Goal: Information Seeking & Learning: Learn about a topic

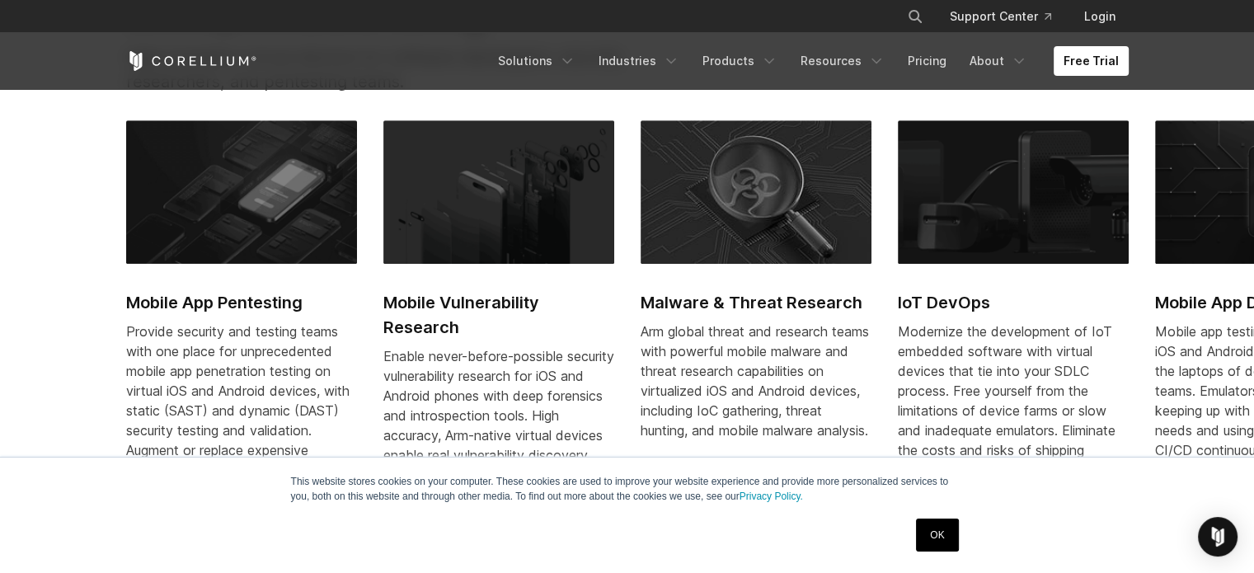
scroll to position [825, 0]
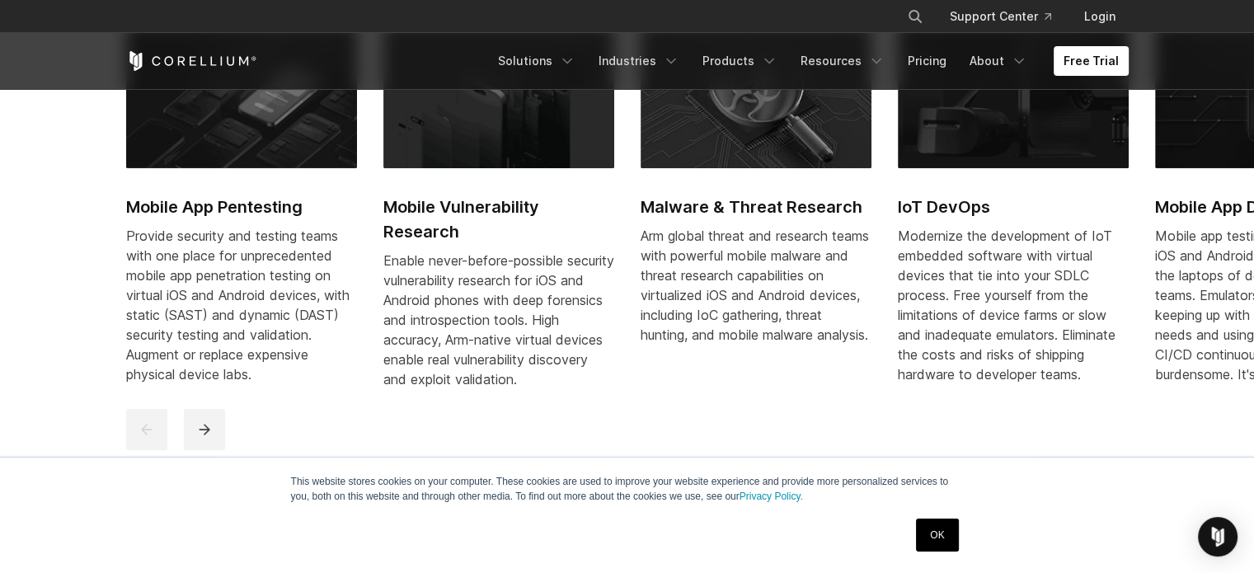
click at [259, 217] on h2 "Mobile App Pentesting" at bounding box center [241, 207] width 231 height 25
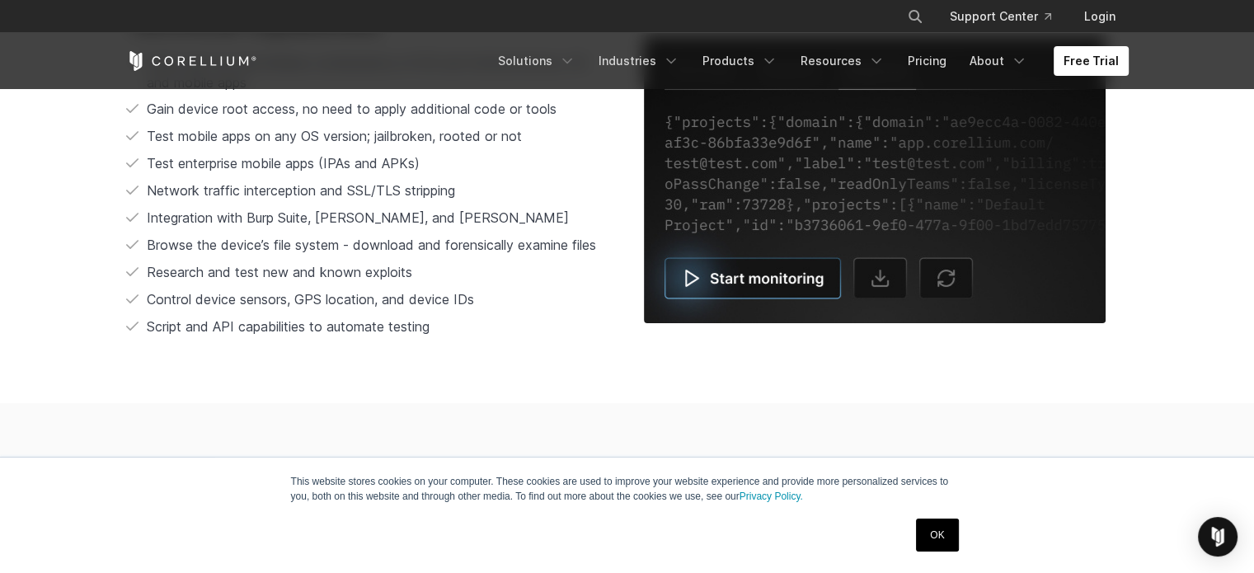
scroll to position [3876, 0]
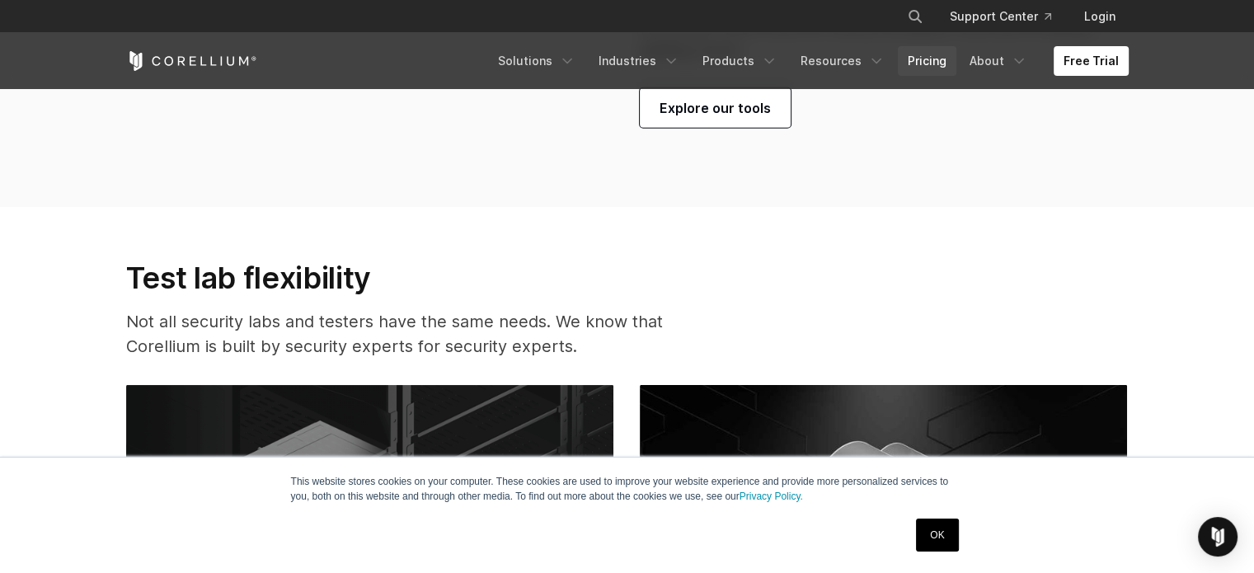
click at [936, 63] on link "Pricing" at bounding box center [927, 61] width 59 height 30
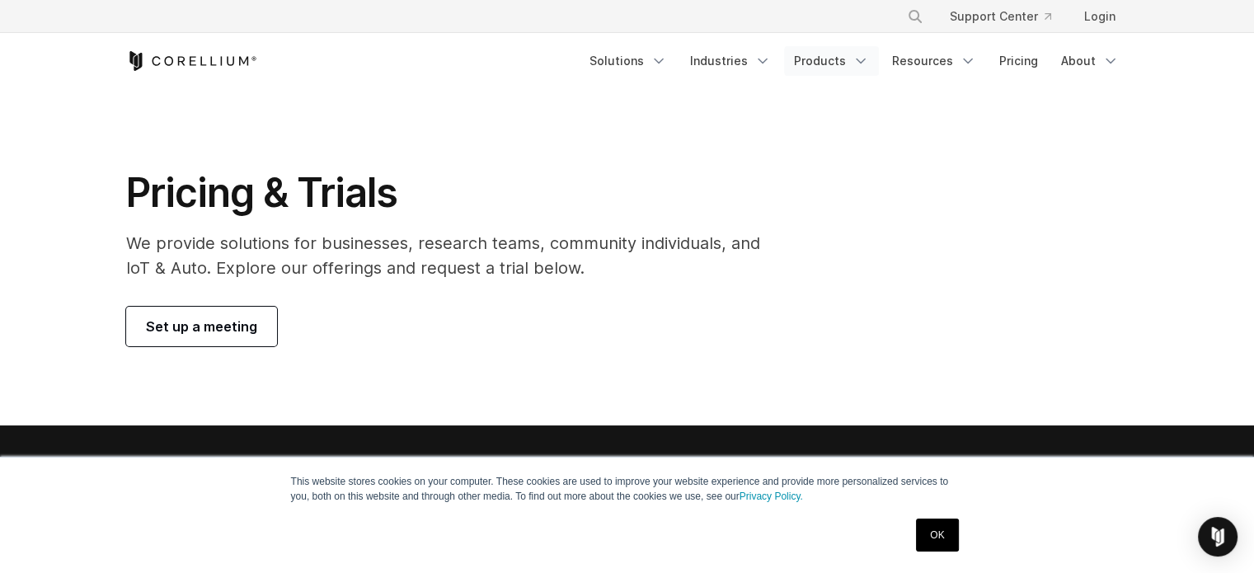
click at [844, 55] on link "Products" at bounding box center [831, 61] width 95 height 30
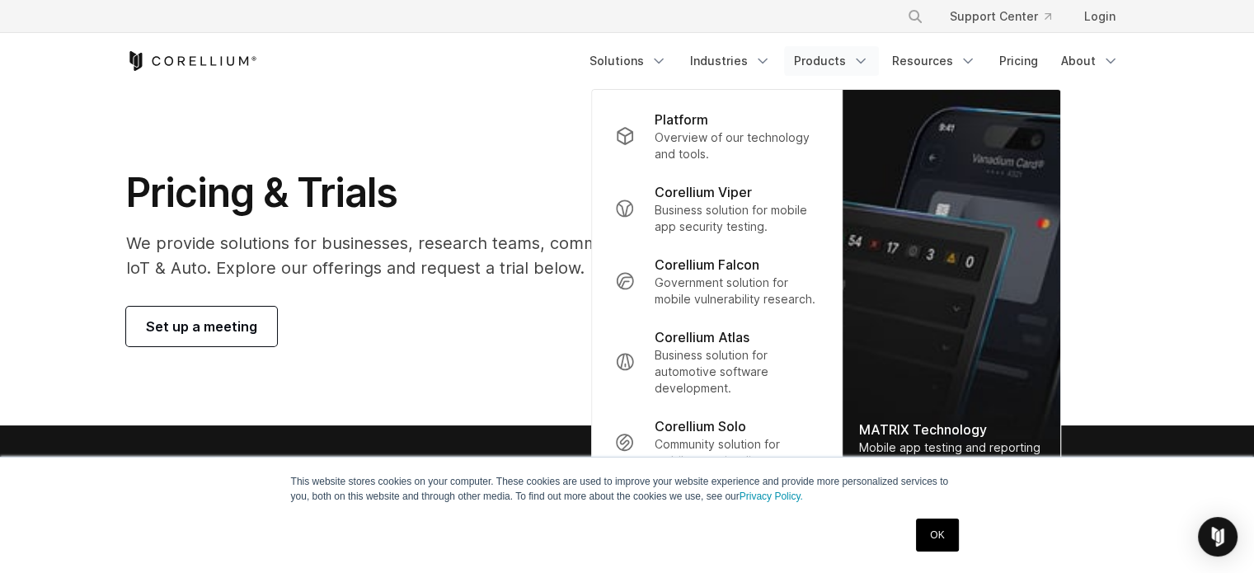
click at [561, 157] on section "Pricing & Trials We provide solutions for businesses, research teams, community…" at bounding box center [627, 257] width 1254 height 336
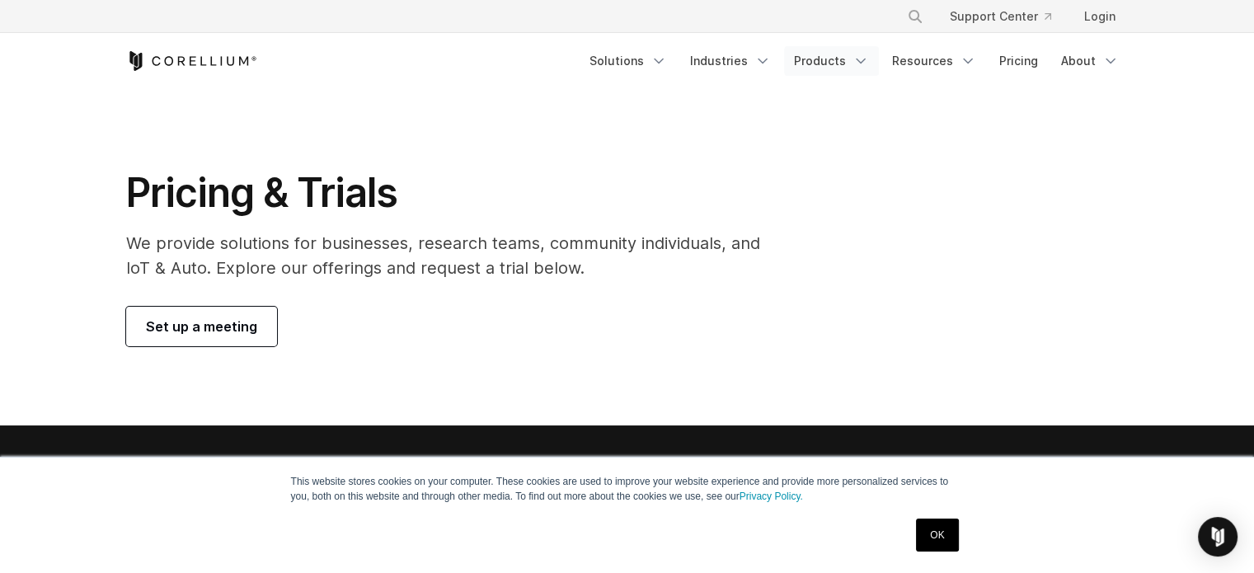
click at [830, 65] on link "Products" at bounding box center [831, 61] width 95 height 30
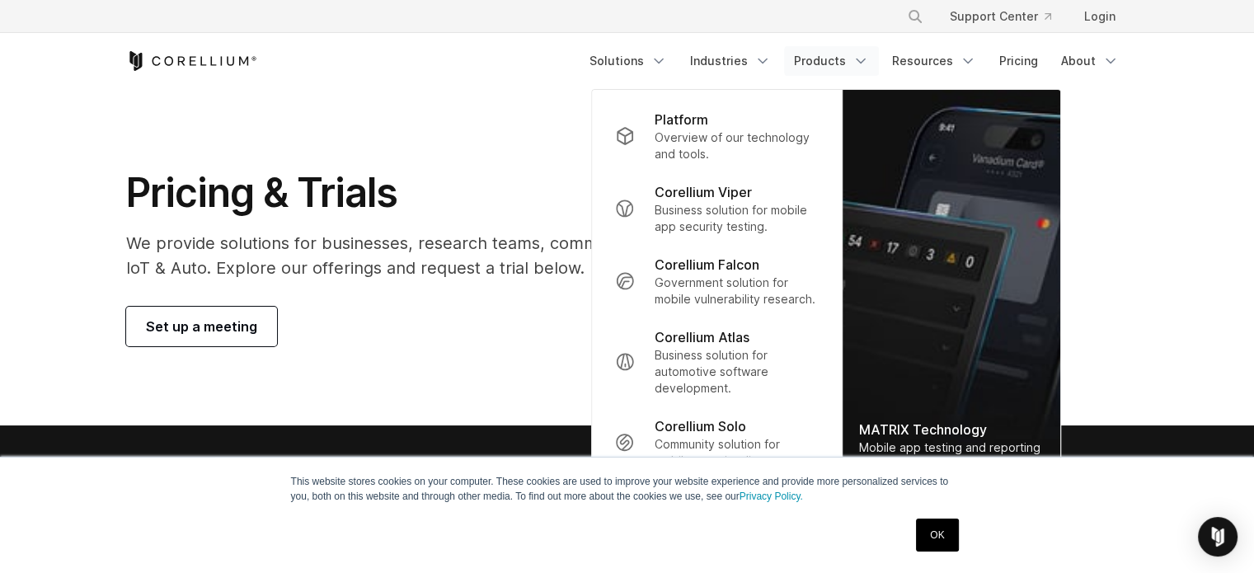
click at [547, 128] on section "Pricing & Trials We provide solutions for businesses, research teams, community…" at bounding box center [627, 257] width 1254 height 336
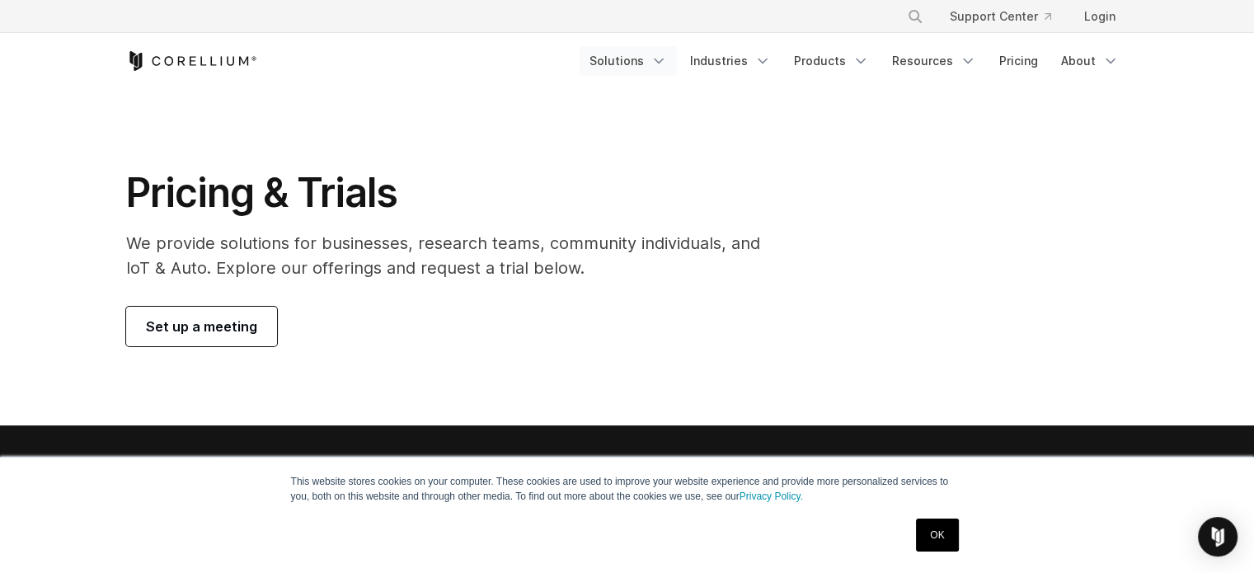
click at [656, 62] on link "Solutions" at bounding box center [628, 61] width 97 height 30
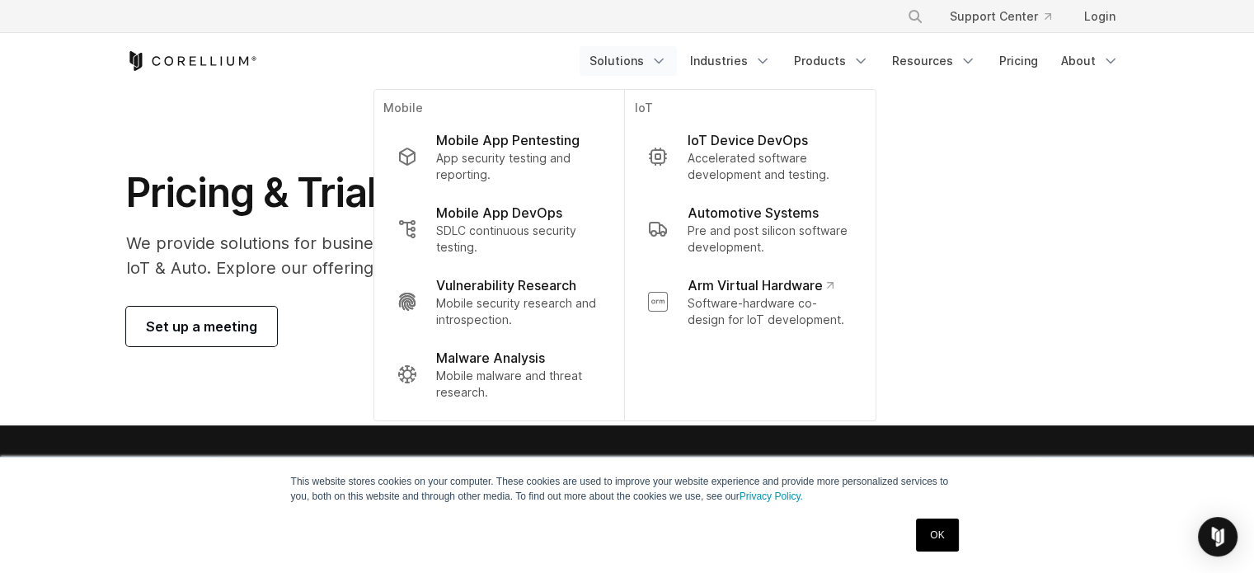
click at [468, 73] on div "Free Trial Solutions" at bounding box center [627, 61] width 1003 height 56
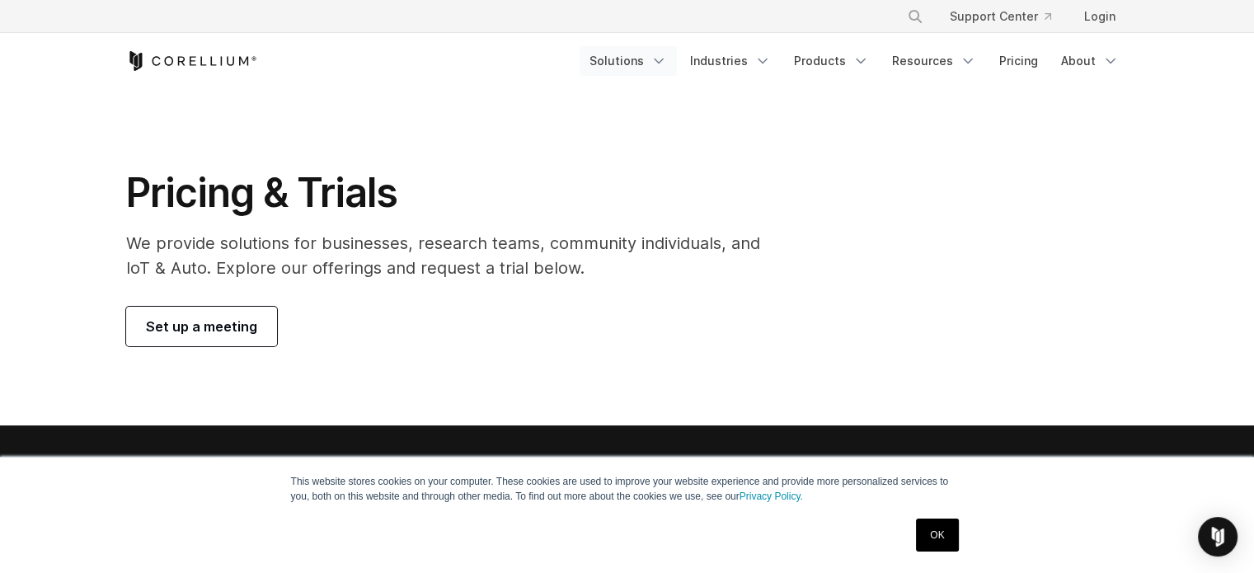
click at [668, 74] on link "Solutions" at bounding box center [628, 61] width 97 height 30
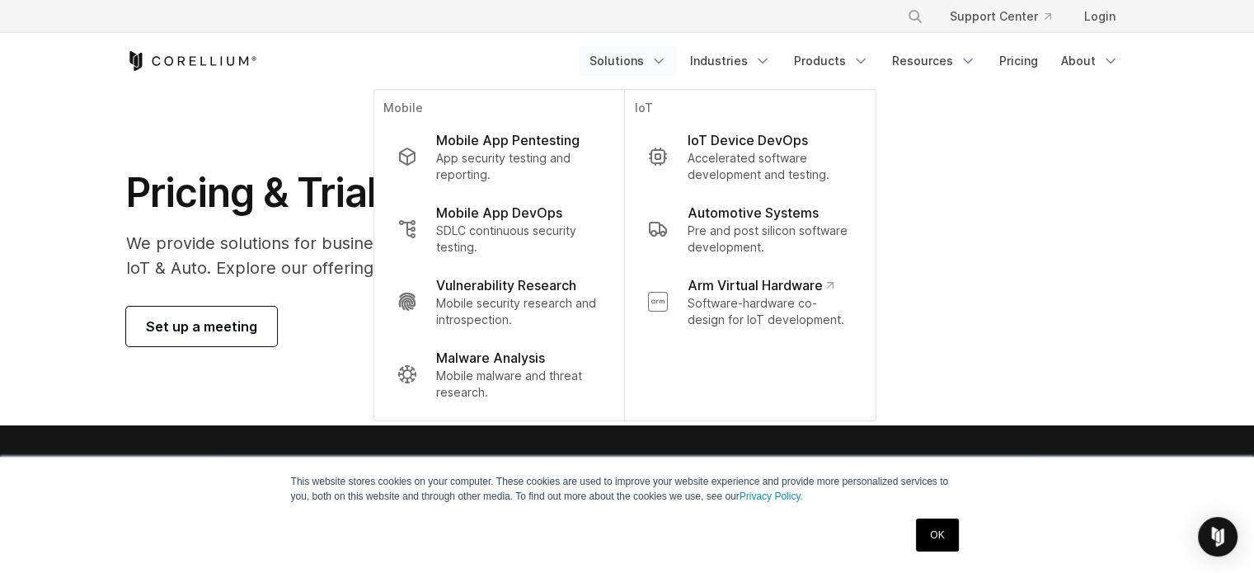
click at [279, 86] on div "Free Trial Solutions" at bounding box center [627, 61] width 1003 height 56
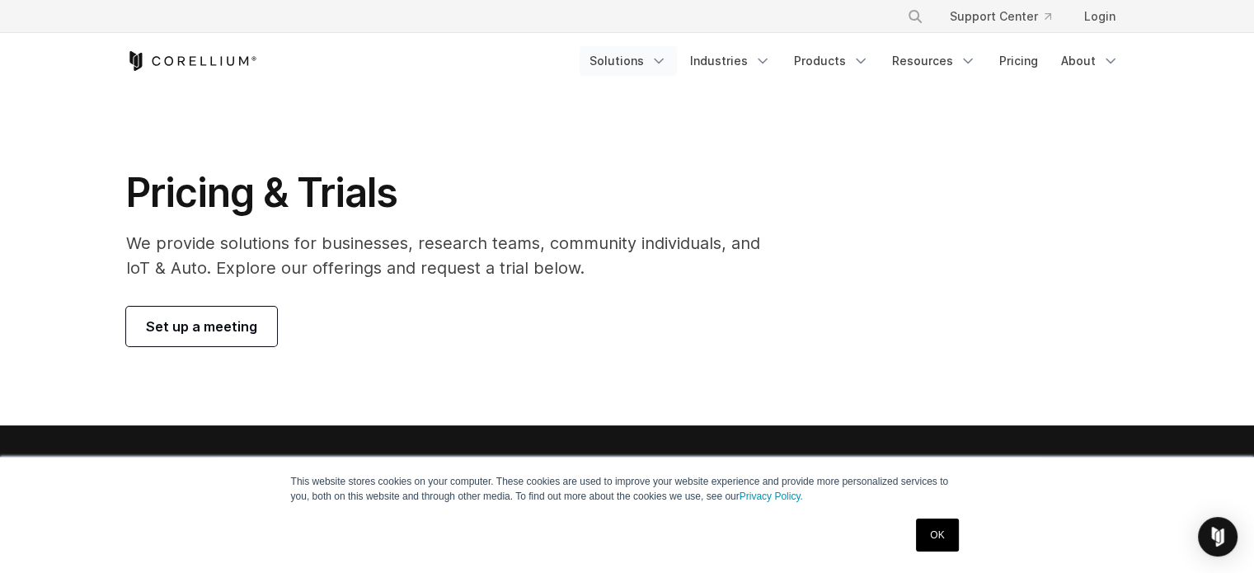
click at [667, 64] on icon "Navigation Menu" at bounding box center [659, 61] width 16 height 16
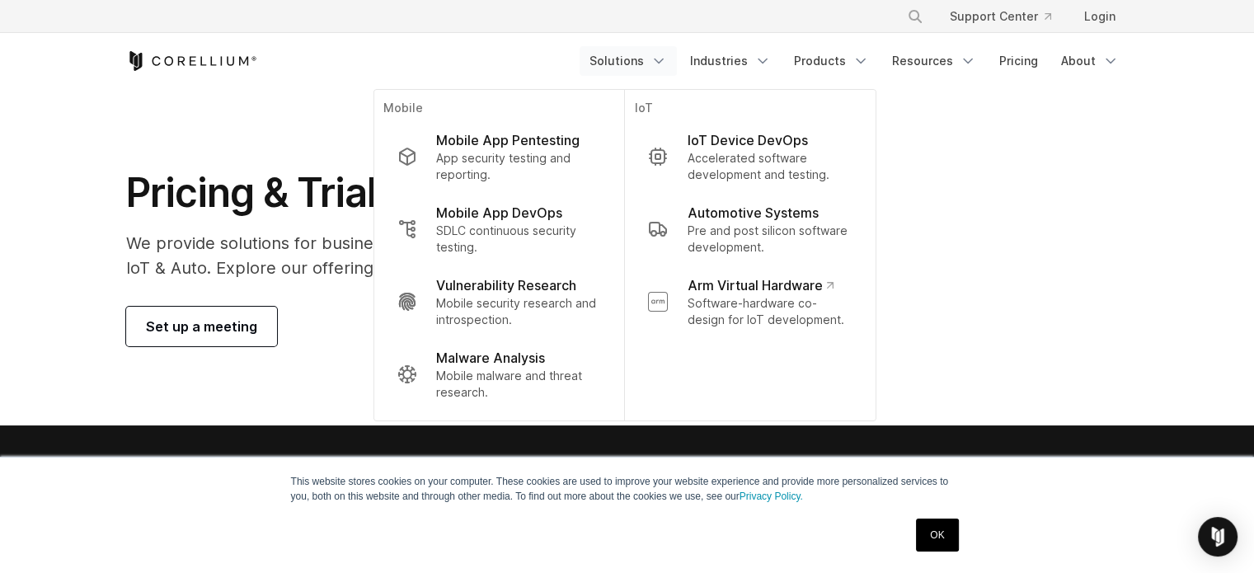
click at [496, 68] on div "Free Trial" at bounding box center [353, 61] width 454 height 20
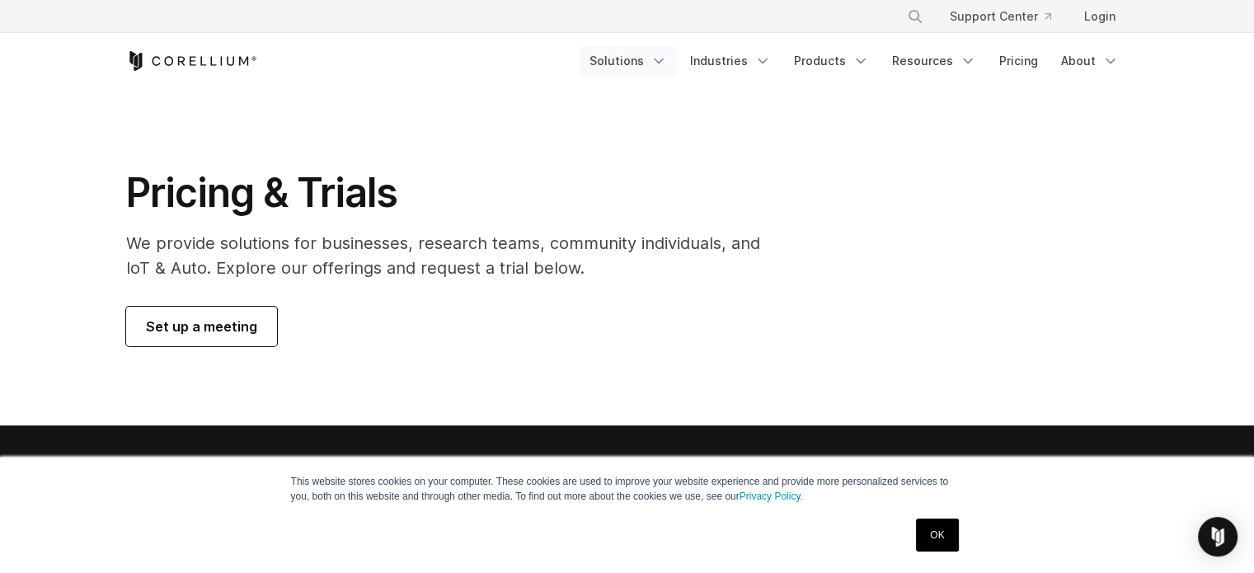
click at [663, 62] on polyline "Navigation Menu" at bounding box center [659, 61] width 8 height 4
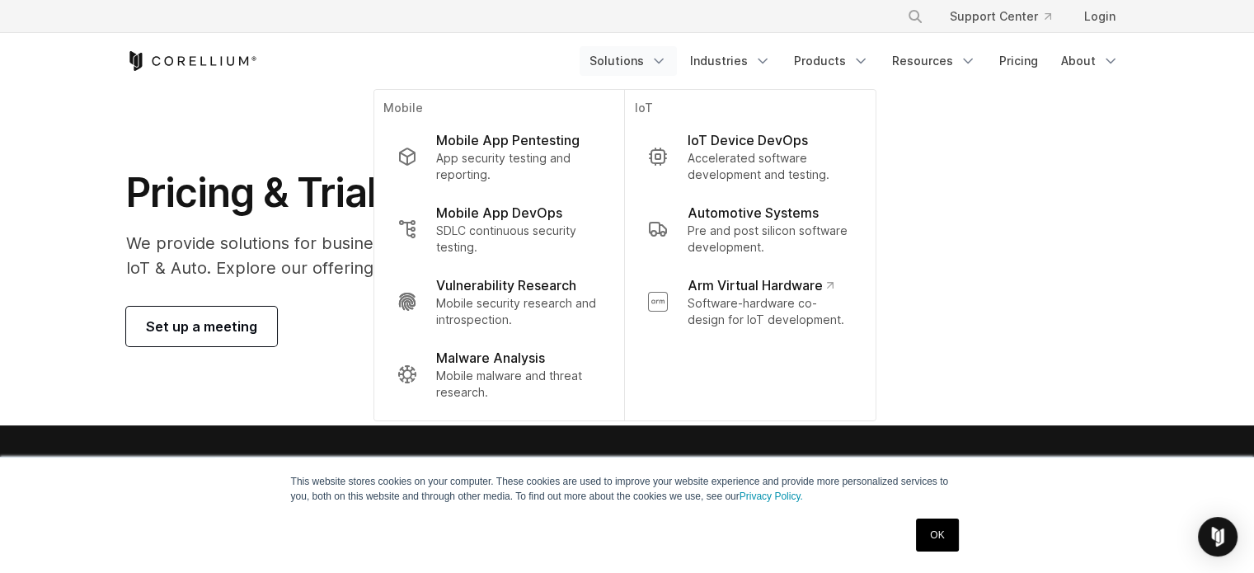
click at [226, 68] on icon "Corellium Home" at bounding box center [191, 61] width 131 height 20
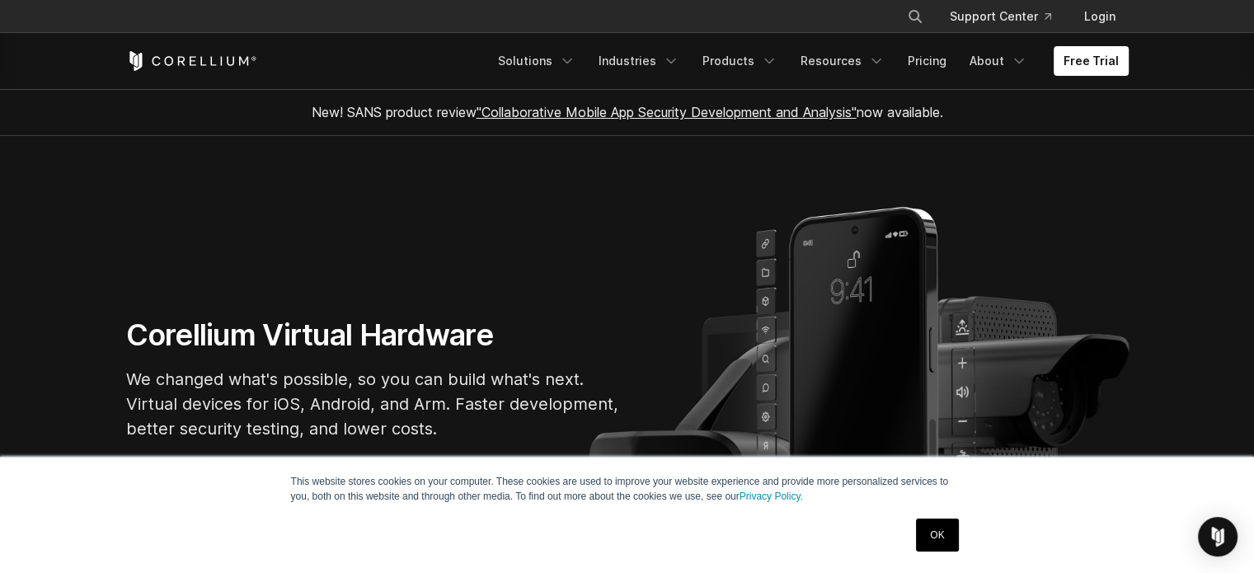
click at [943, 537] on link "OK" at bounding box center [937, 535] width 42 height 33
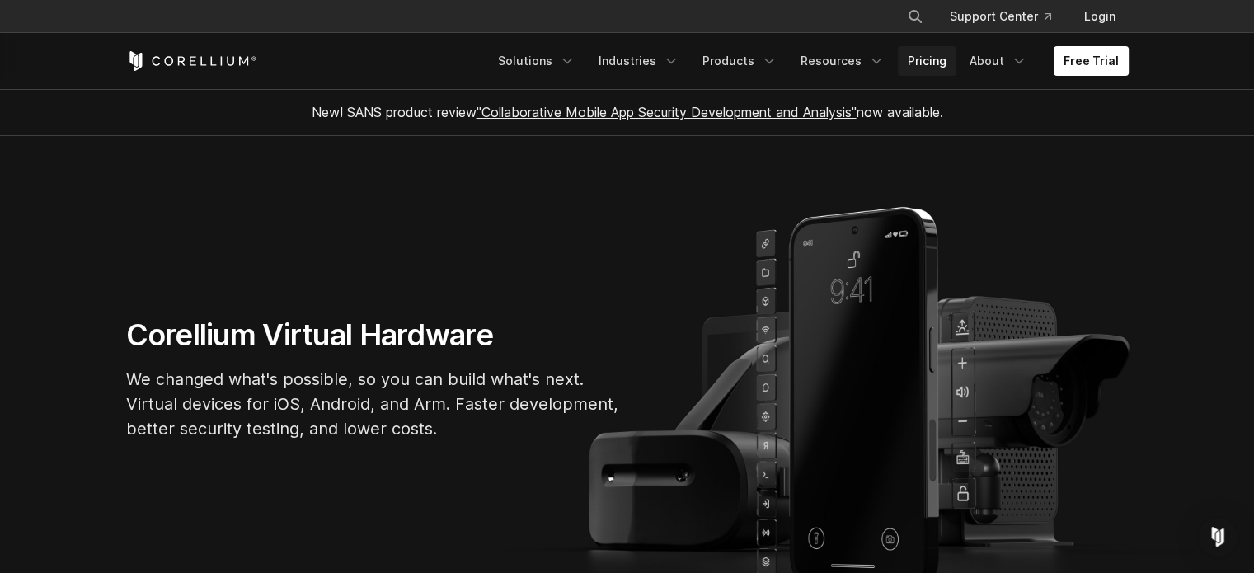
click at [953, 55] on link "Pricing" at bounding box center [927, 61] width 59 height 30
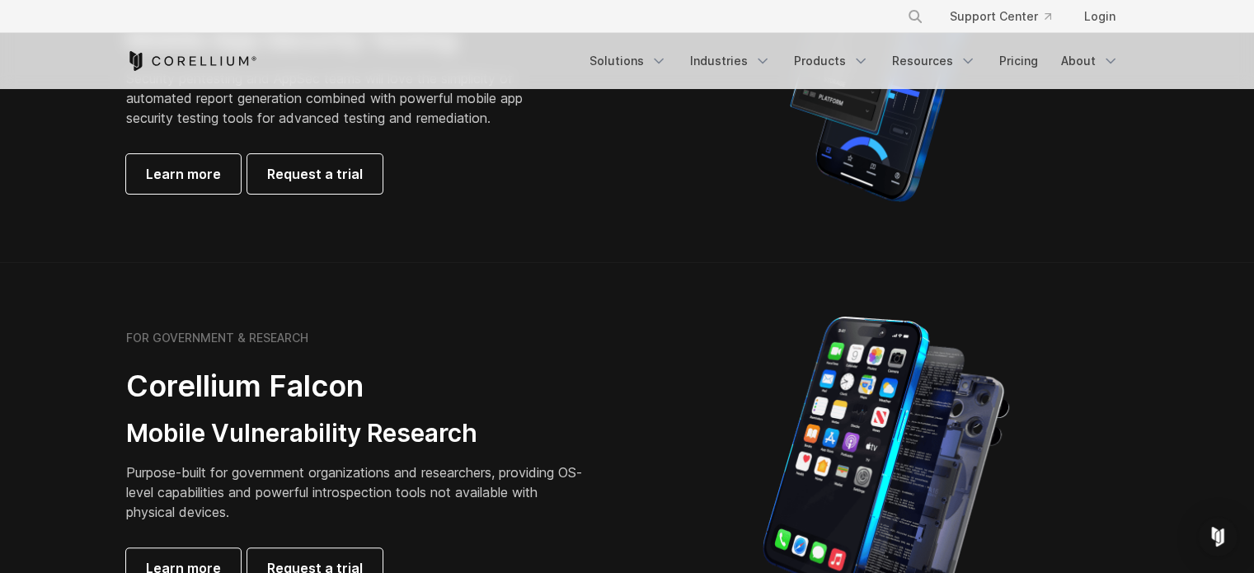
scroll to position [330, 0]
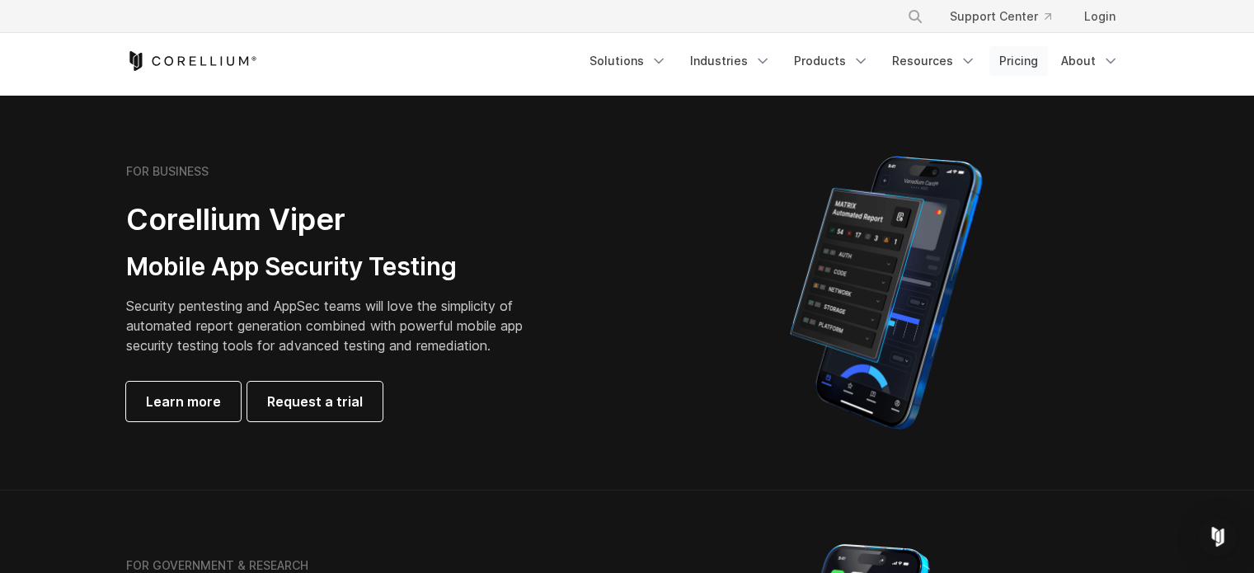
click at [1032, 55] on link "Pricing" at bounding box center [1019, 61] width 59 height 30
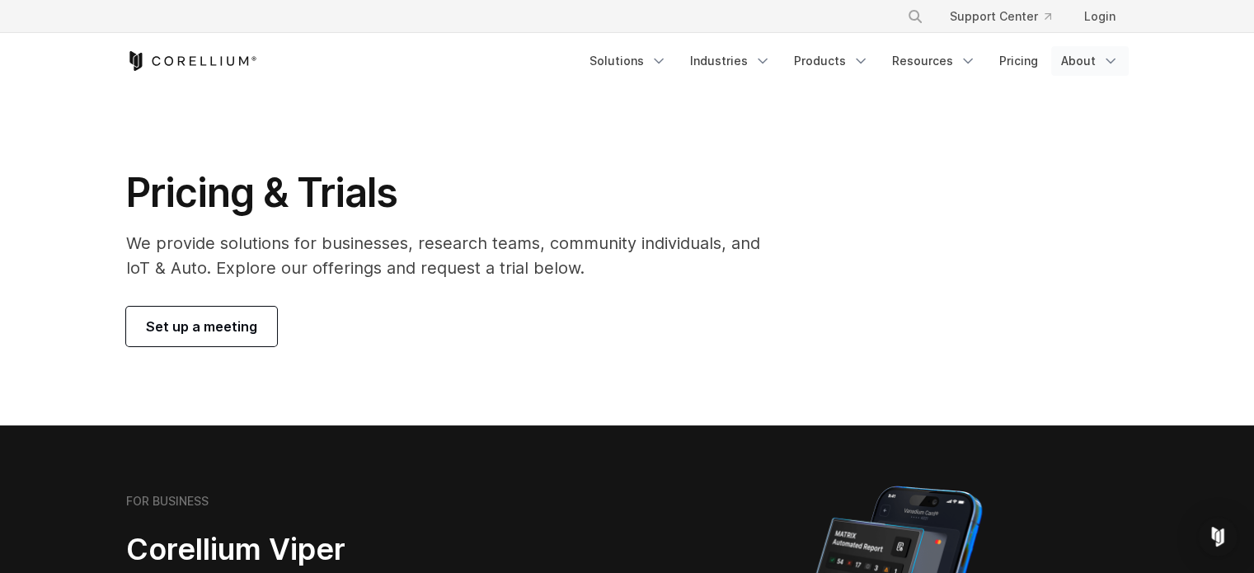
click at [1066, 63] on link "About" at bounding box center [1090, 61] width 78 height 30
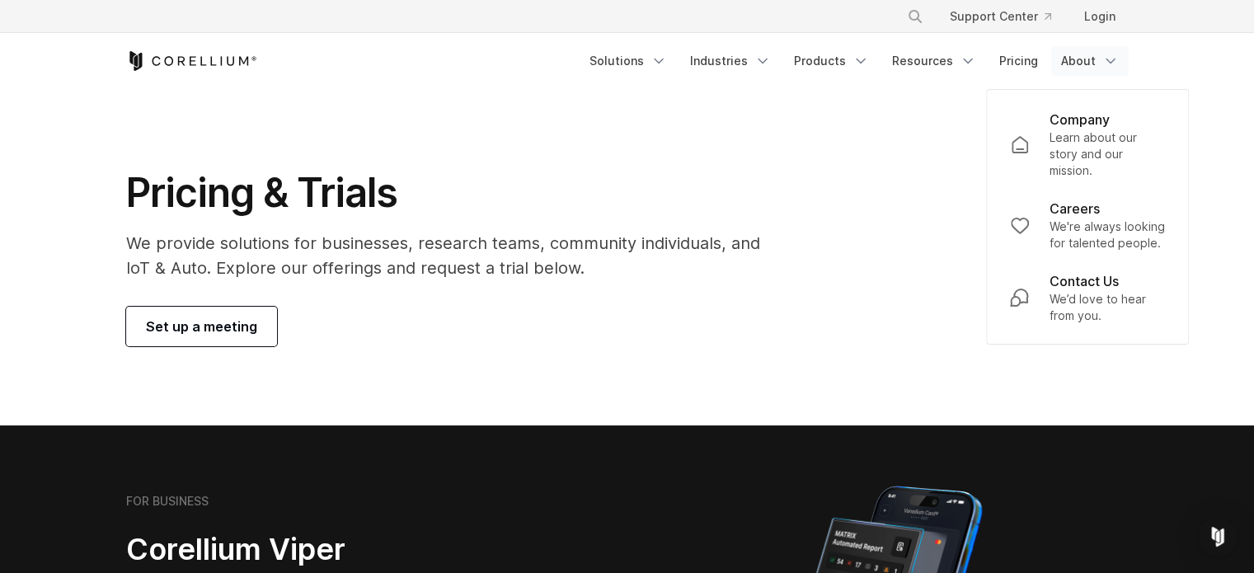
click at [863, 166] on section "Pricing & Trials We provide solutions for businesses, research teams, community…" at bounding box center [627, 257] width 1254 height 336
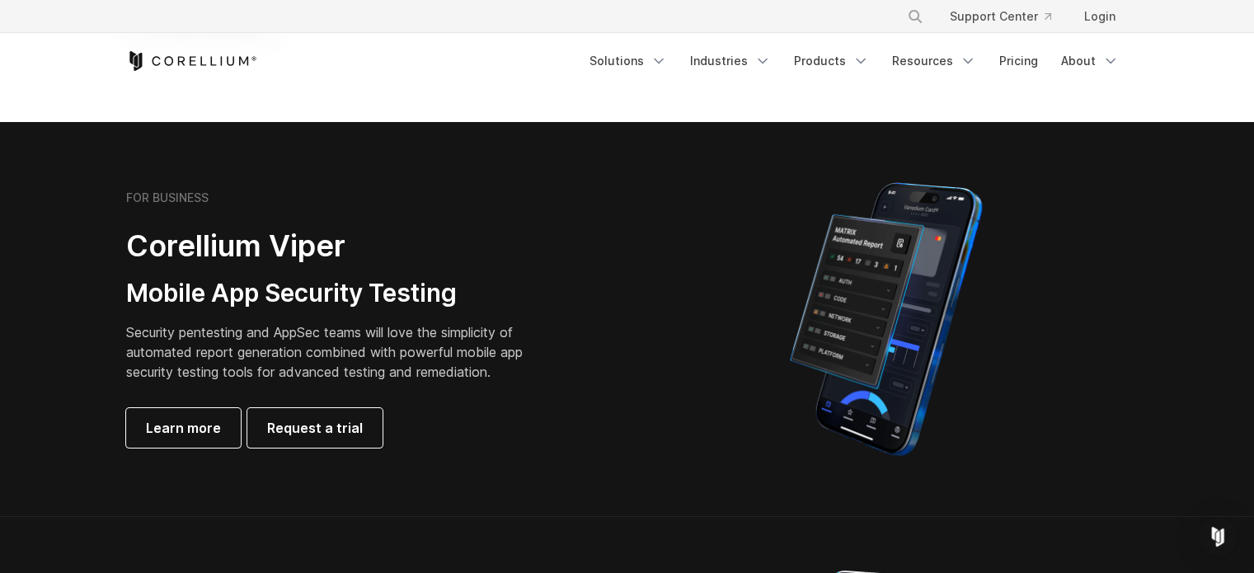
scroll to position [330, 0]
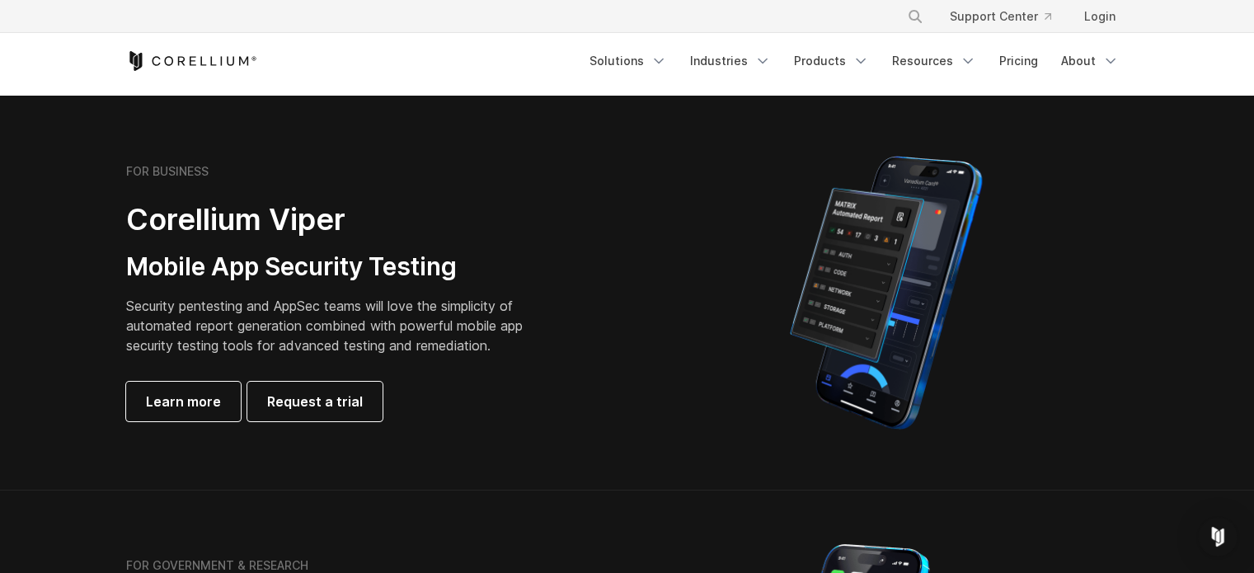
click at [373, 316] on p "Security pentesting and AppSec teams will love the simplicity of automated repo…" at bounding box center [337, 325] width 422 height 59
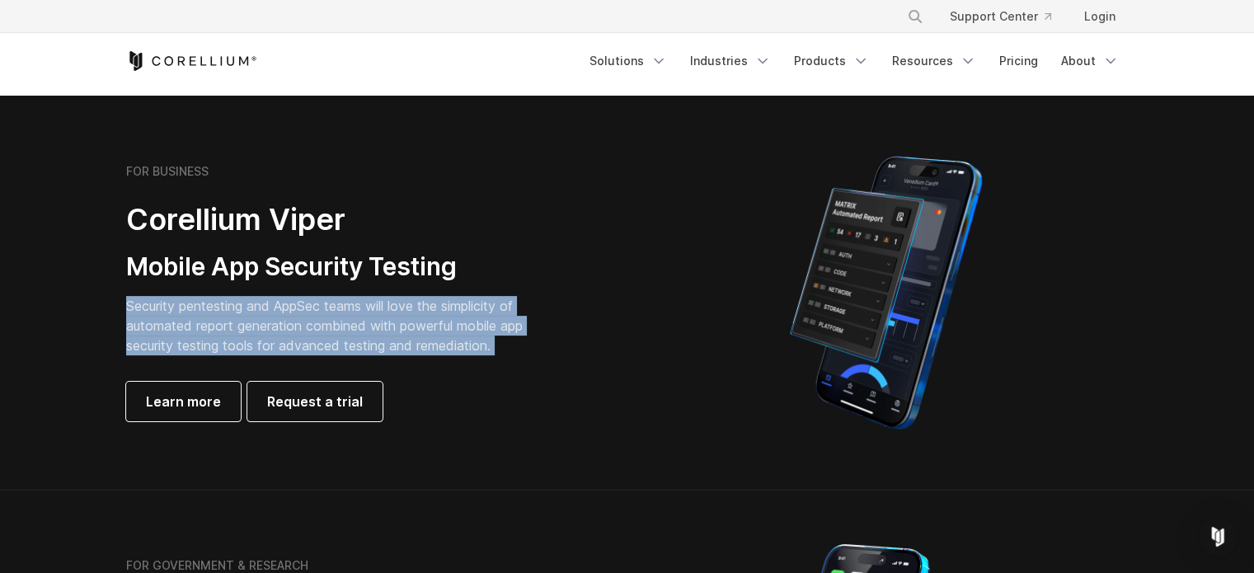
click at [373, 316] on p "Security pentesting and AppSec teams will love the simplicity of automated repo…" at bounding box center [337, 325] width 422 height 59
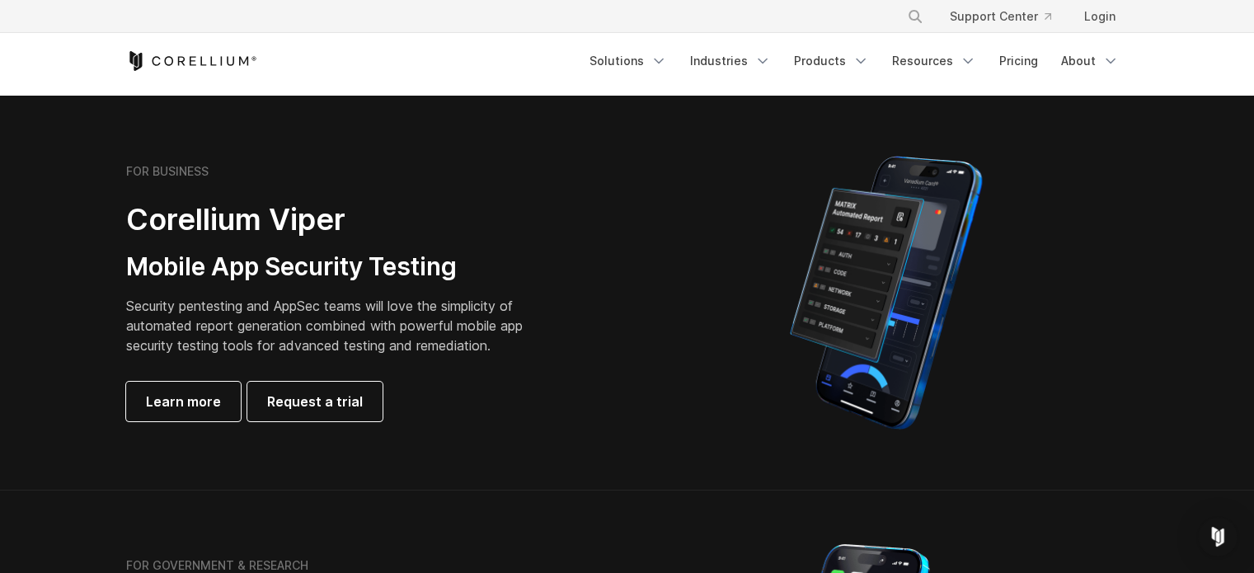
click at [294, 283] on div "FOR BUSINESS Corellium Viper Mobile App Security Testing Security pentesting an…" at bounding box center [357, 292] width 462 height 257
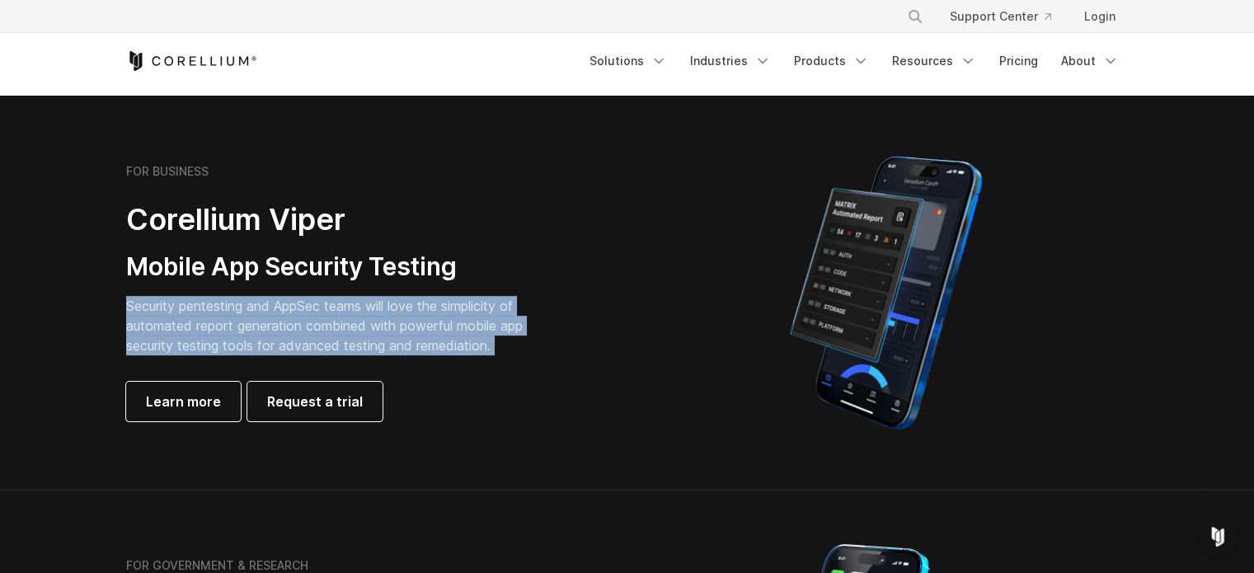
click at [294, 283] on div "FOR BUSINESS Corellium Viper Mobile App Security Testing Security pentesting an…" at bounding box center [357, 292] width 462 height 257
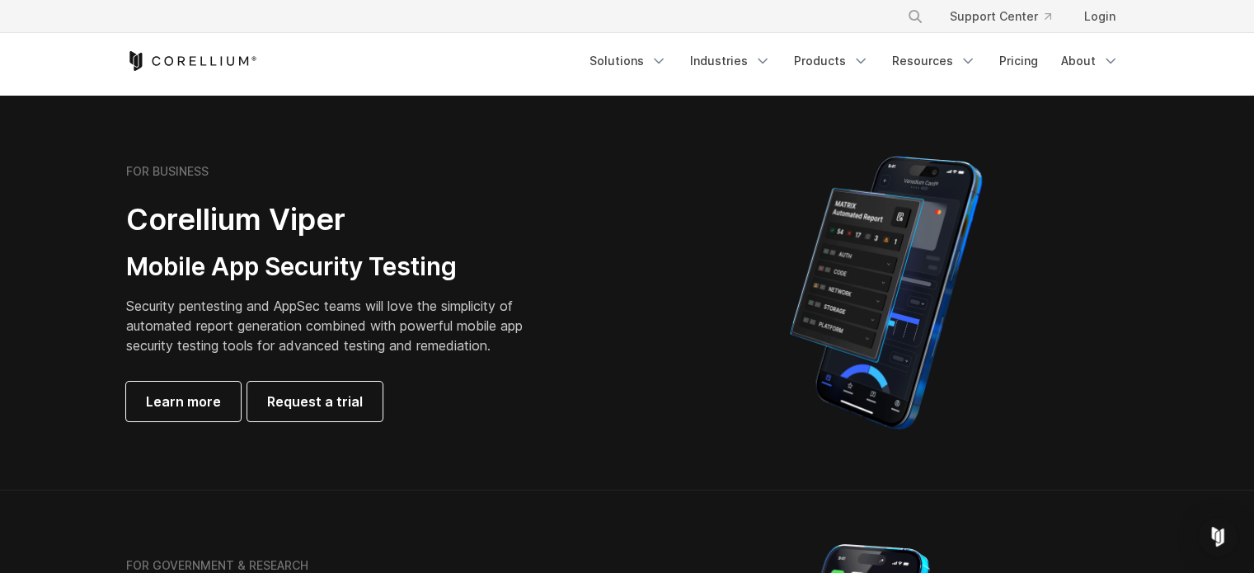
click at [213, 224] on h2 "Corellium Viper" at bounding box center [337, 219] width 422 height 37
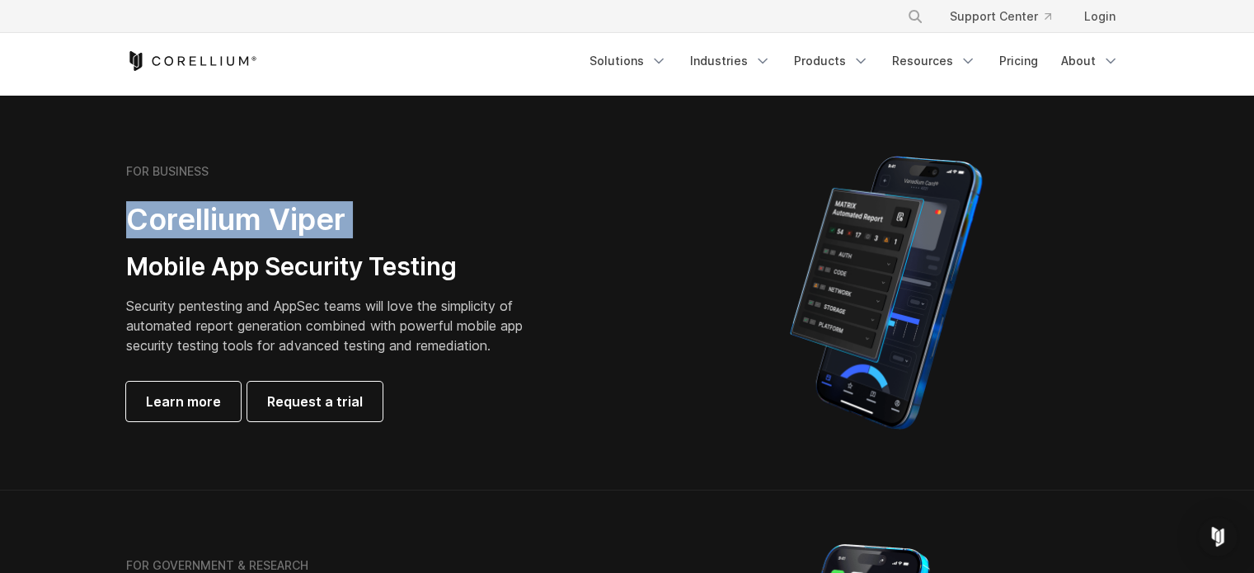
click at [213, 224] on h2 "Corellium Viper" at bounding box center [337, 219] width 422 height 37
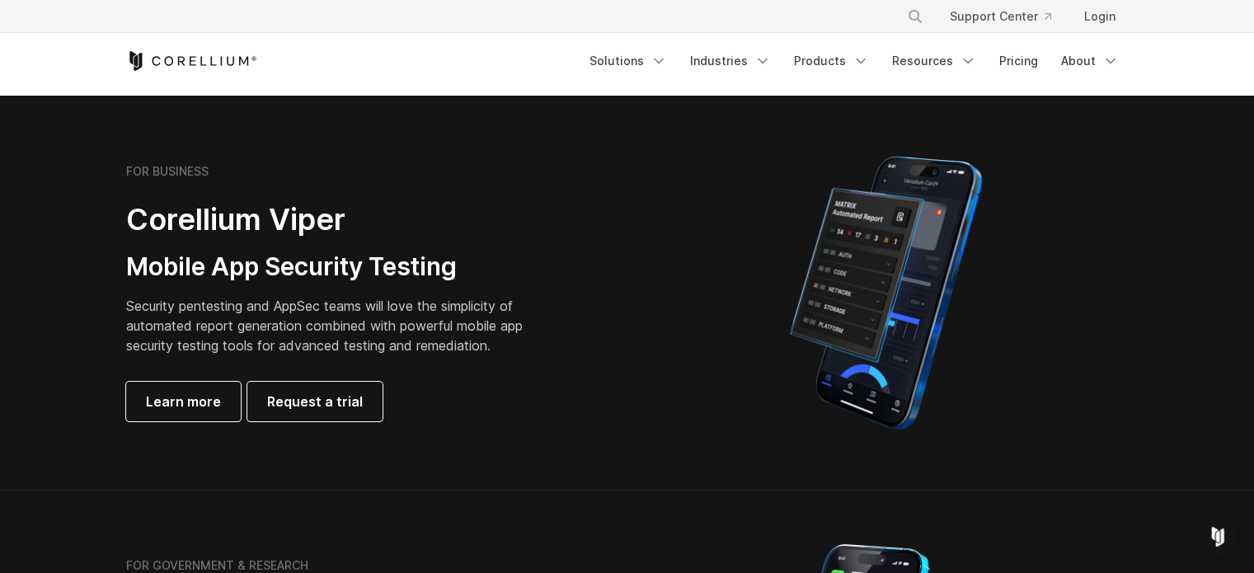
click at [206, 267] on h3 "Mobile App Security Testing" at bounding box center [337, 267] width 422 height 31
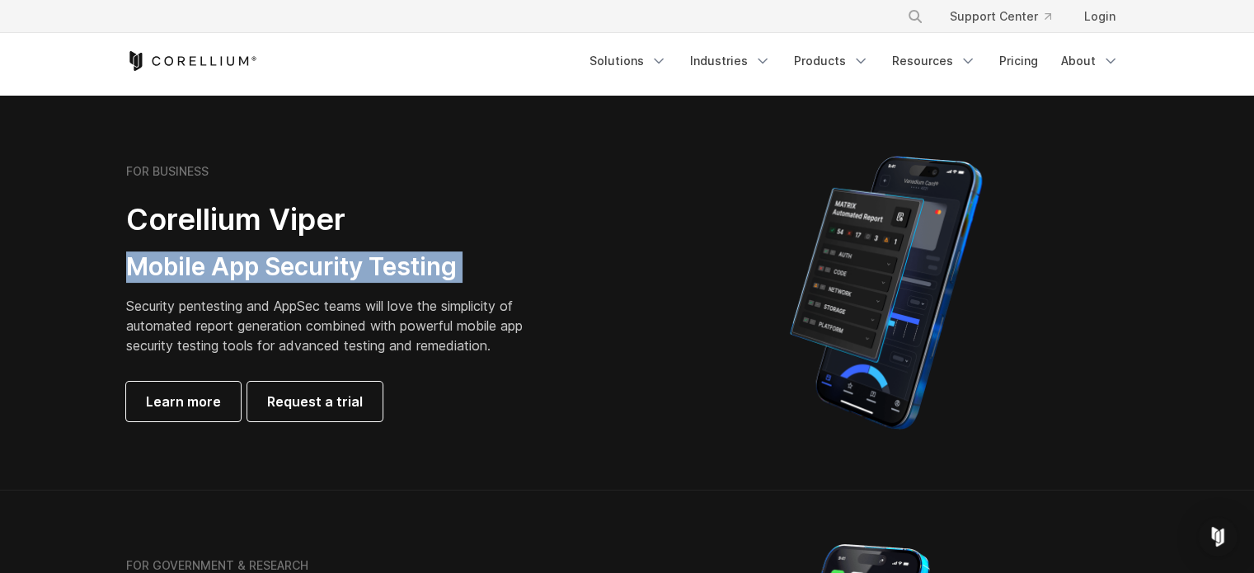
click at [206, 267] on h3 "Mobile App Security Testing" at bounding box center [337, 267] width 422 height 31
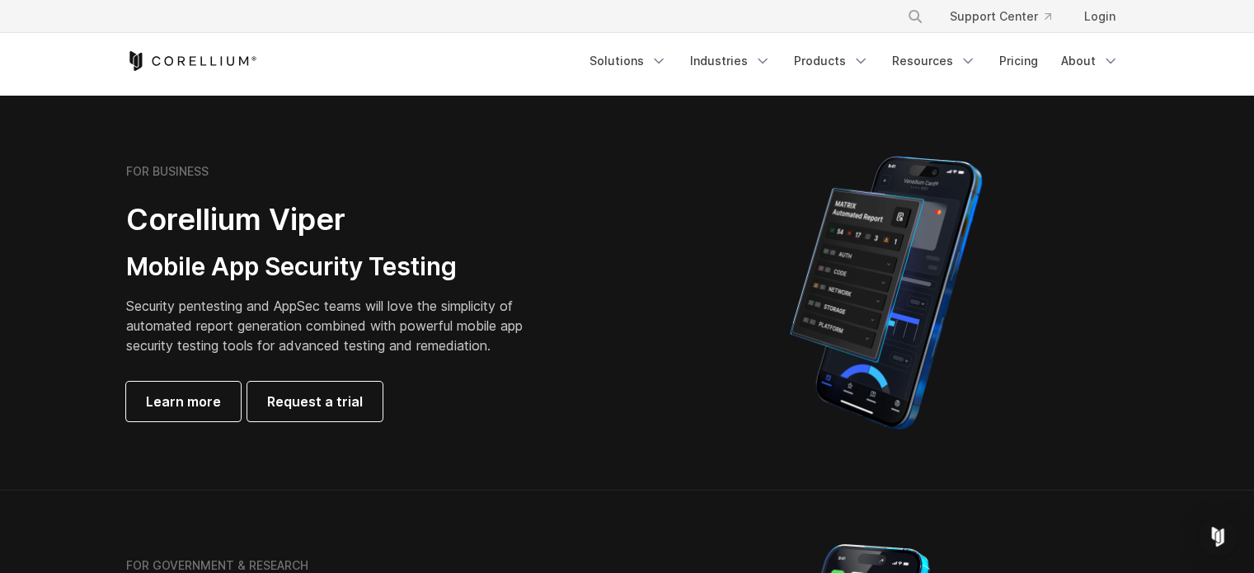
click at [208, 321] on p "Security pentesting and AppSec teams will love the simplicity of automated repo…" at bounding box center [337, 325] width 422 height 59
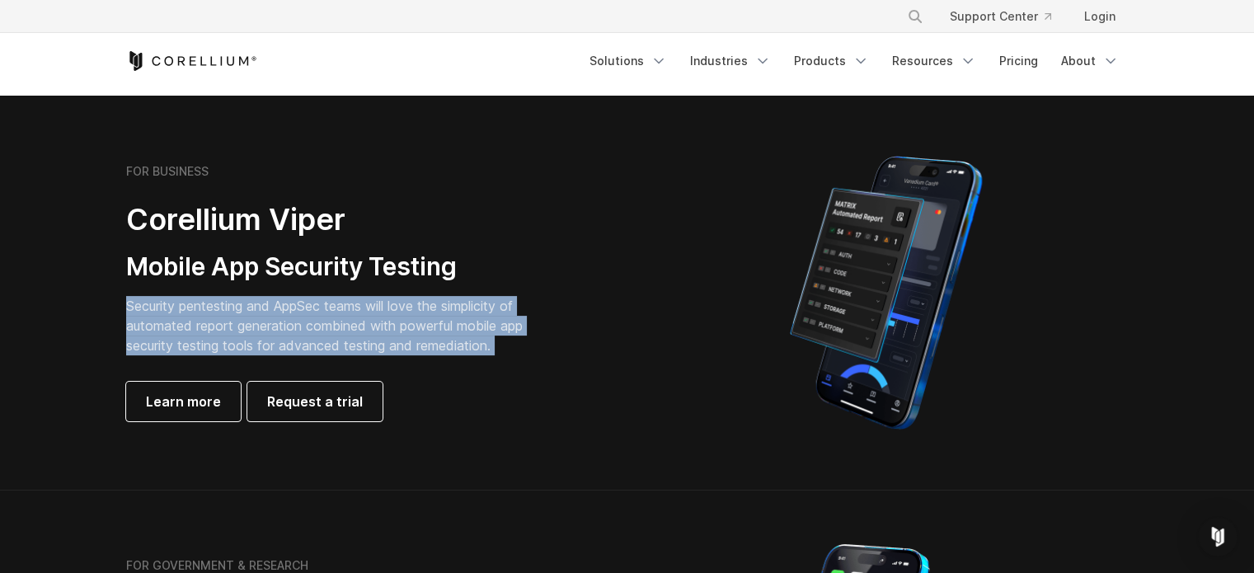
click at [208, 321] on p "Security pentesting and AppSec teams will love the simplicity of automated repo…" at bounding box center [337, 325] width 422 height 59
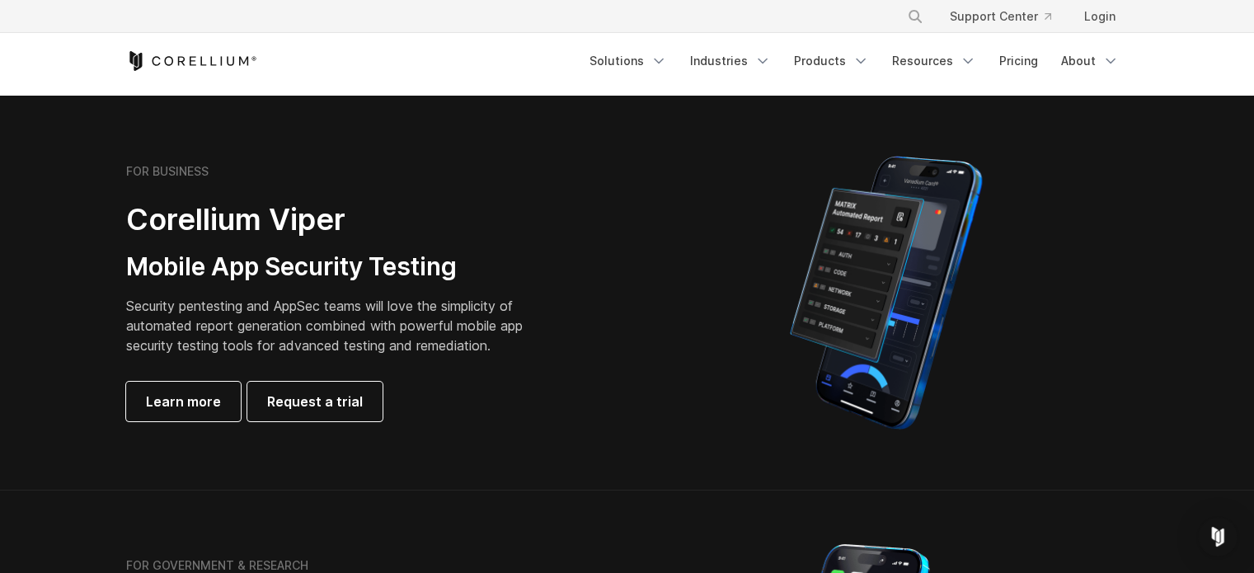
click at [211, 273] on h3 "Mobile App Security Testing" at bounding box center [337, 267] width 422 height 31
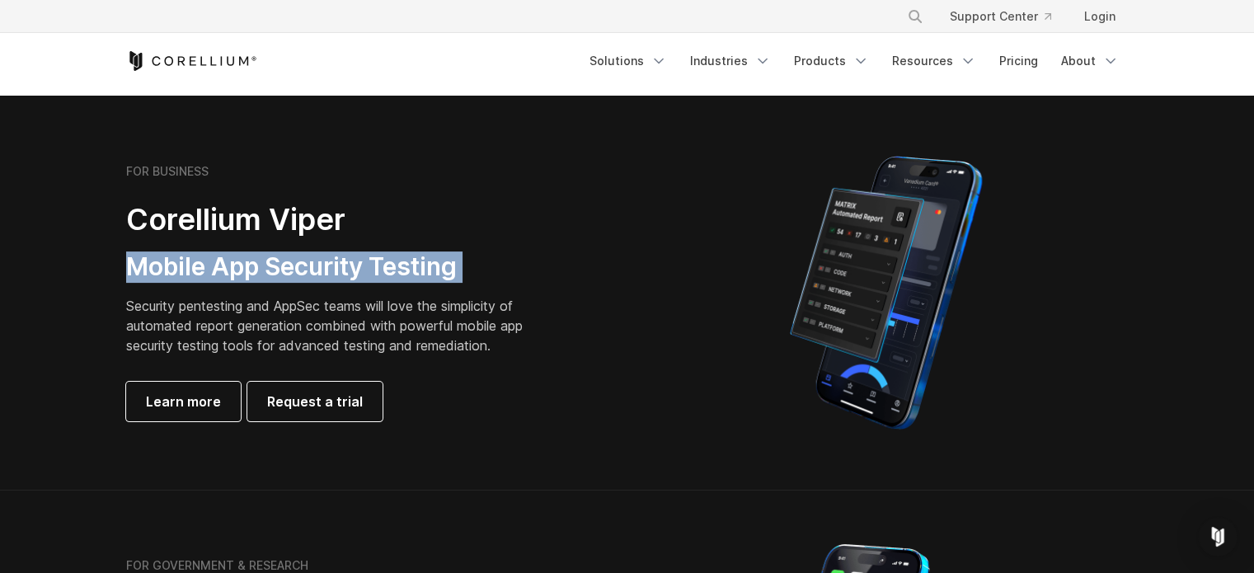
click at [211, 273] on h3 "Mobile App Security Testing" at bounding box center [337, 267] width 422 height 31
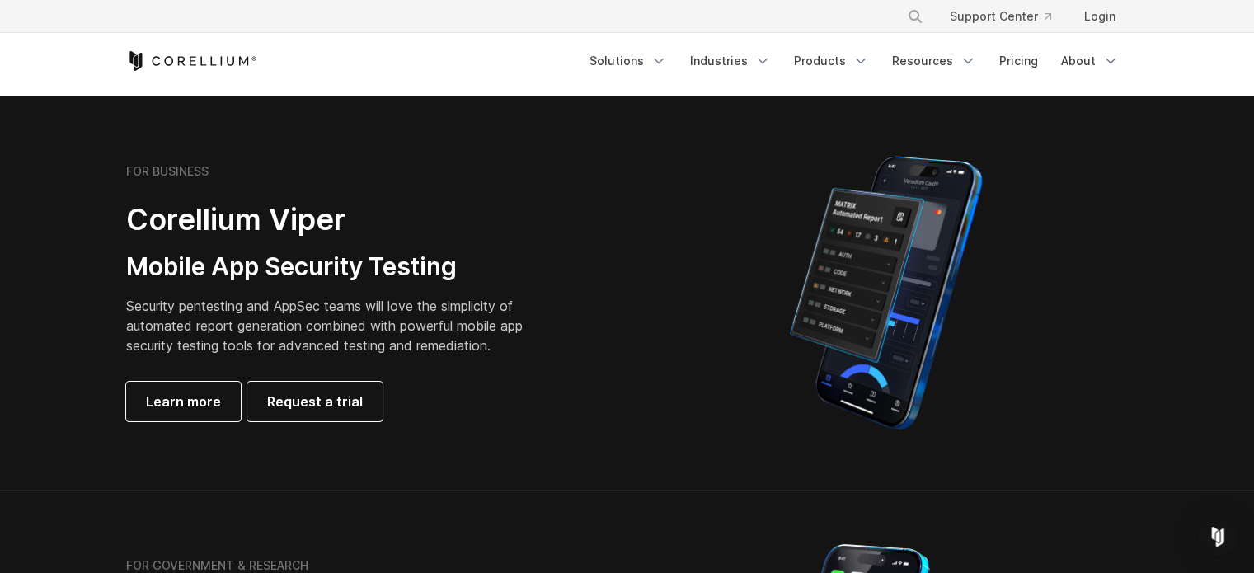
click at [220, 215] on h2 "Corellium Viper" at bounding box center [337, 219] width 422 height 37
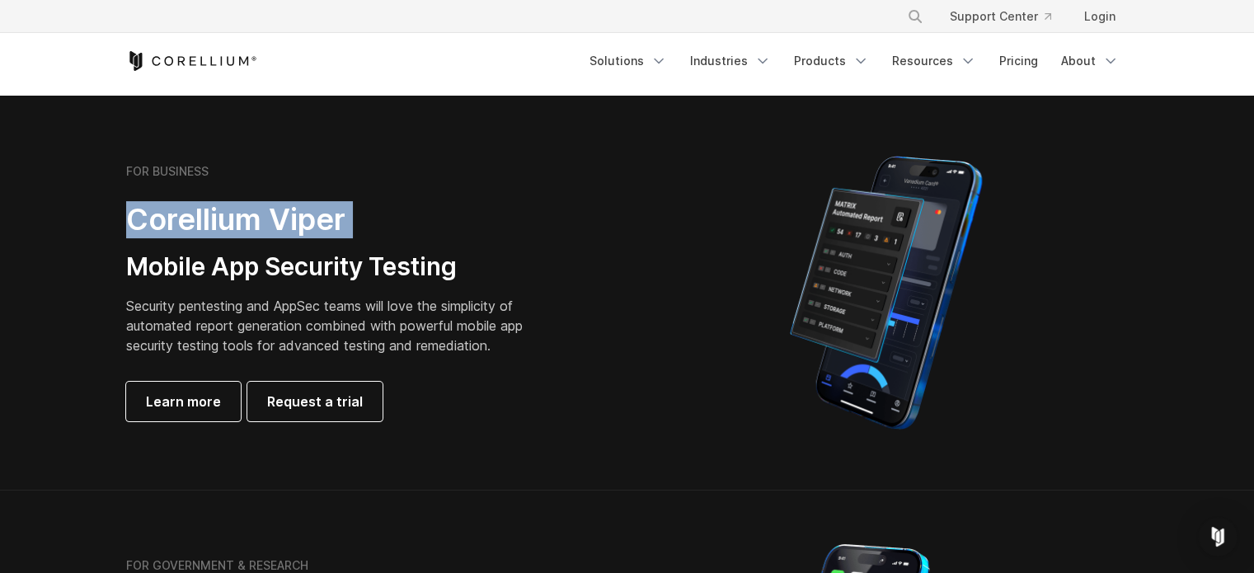
click at [220, 215] on h2 "Corellium Viper" at bounding box center [337, 219] width 422 height 37
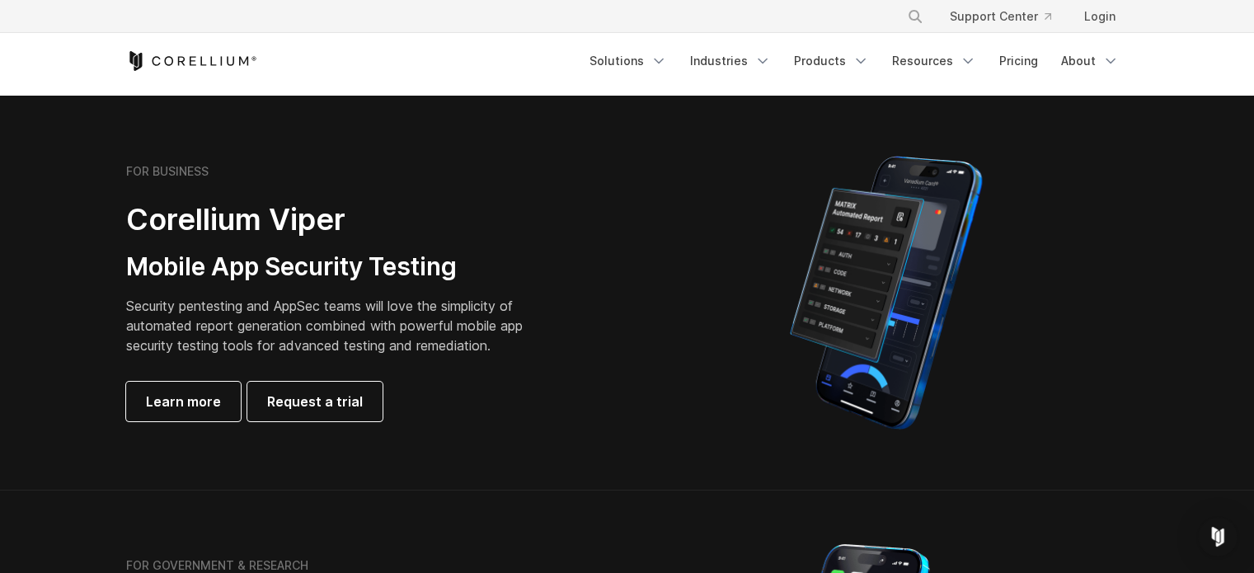
click at [217, 288] on div "FOR BUSINESS Corellium Viper Mobile App Security Testing Security pentesting an…" at bounding box center [357, 292] width 462 height 257
click at [218, 272] on h3 "Mobile App Security Testing" at bounding box center [337, 267] width 422 height 31
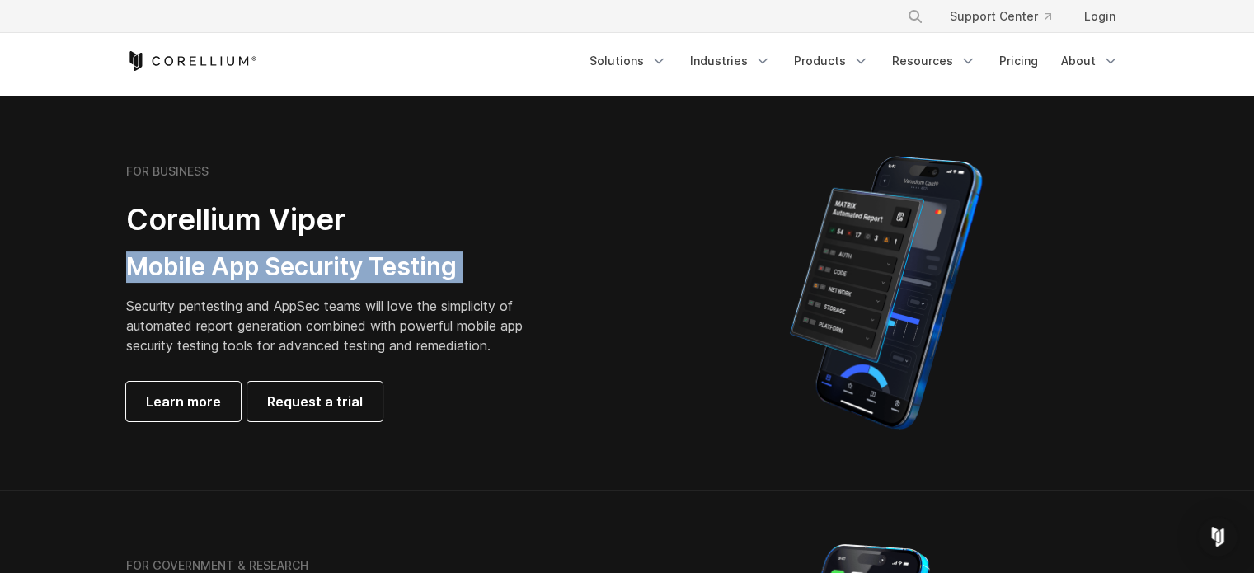
click at [218, 272] on h3 "Mobile App Security Testing" at bounding box center [337, 267] width 422 height 31
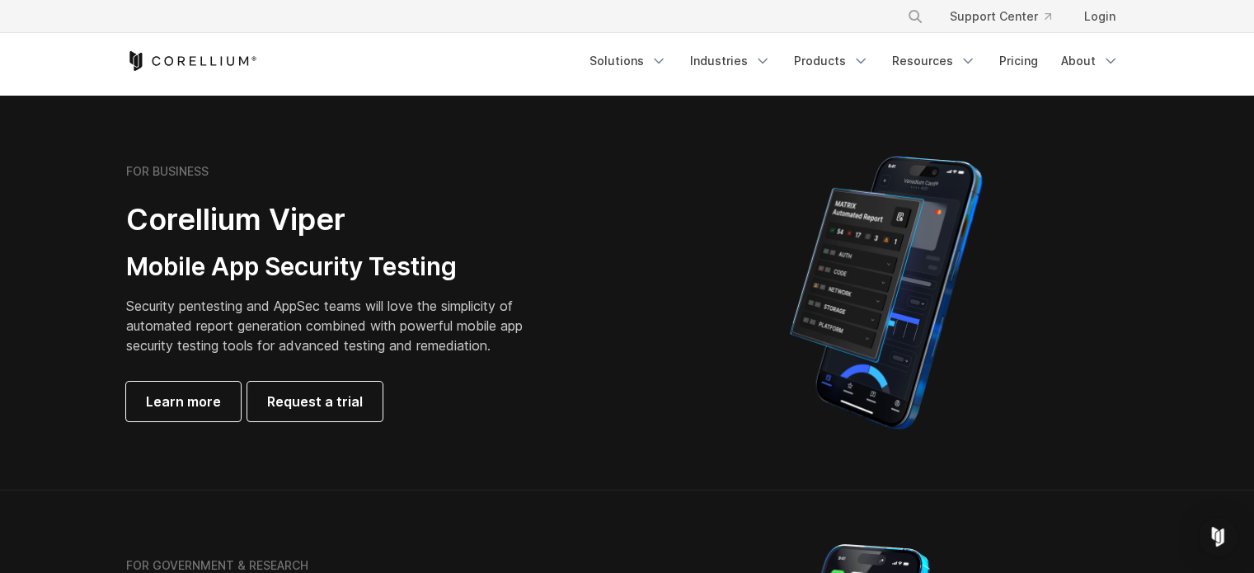
click at [214, 318] on p "Security pentesting and AppSec teams will love the simplicity of automated repo…" at bounding box center [337, 325] width 422 height 59
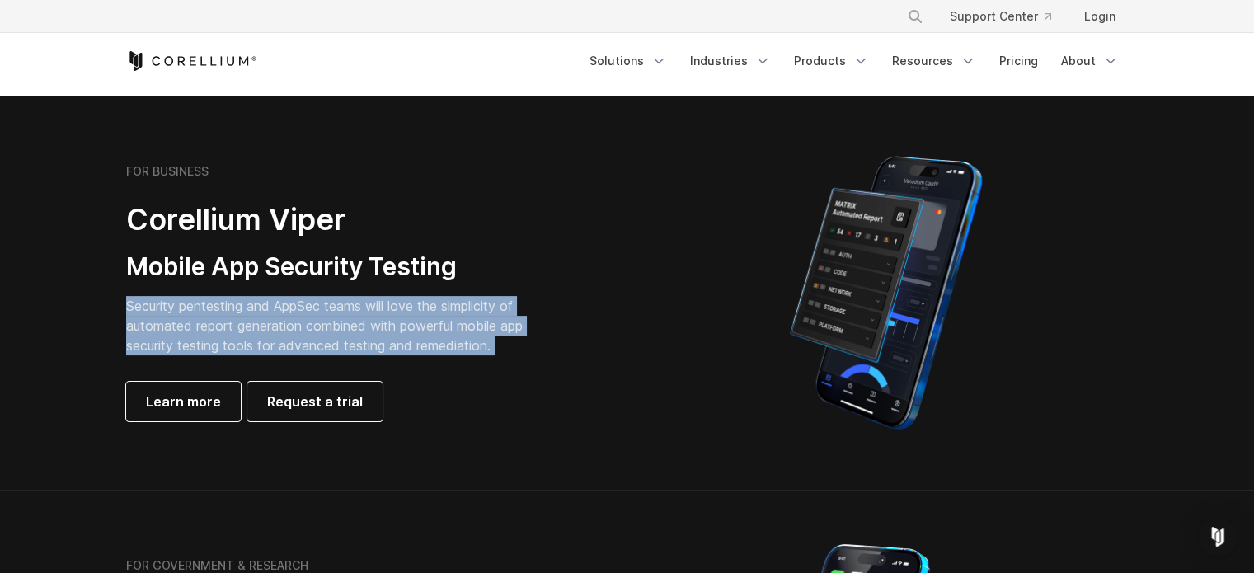
click at [214, 318] on p "Security pentesting and AppSec teams will love the simplicity of automated repo…" at bounding box center [337, 325] width 422 height 59
click at [215, 294] on div "FOR BUSINESS Corellium Viper Mobile App Security Testing Security pentesting an…" at bounding box center [357, 292] width 462 height 257
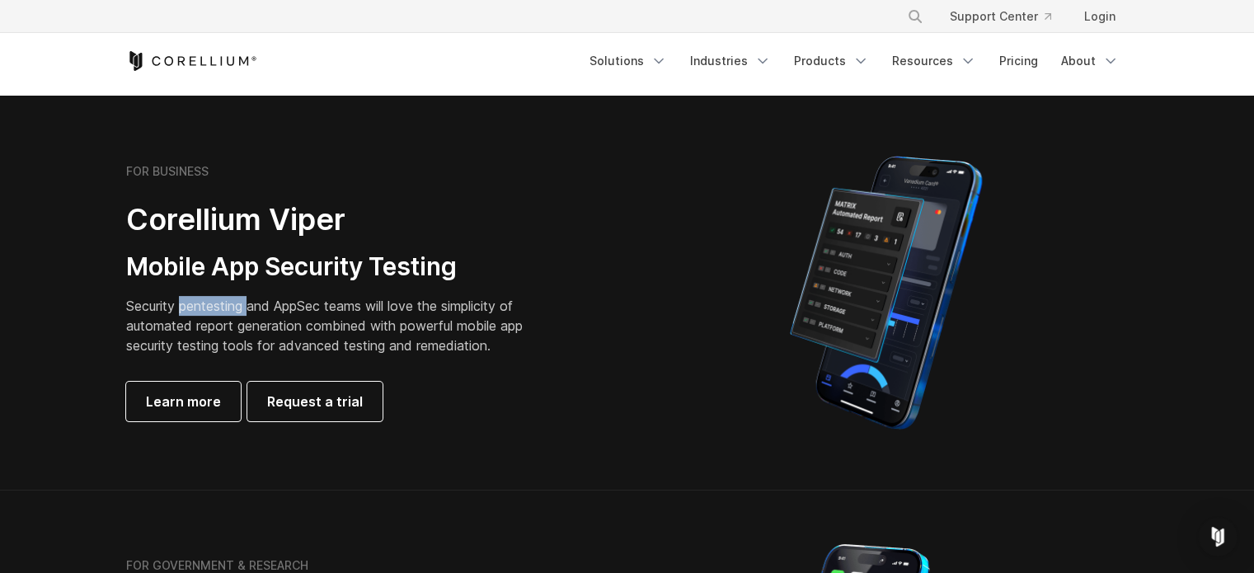
click at [215, 294] on div "FOR BUSINESS Corellium Viper Mobile App Security Testing Security pentesting an…" at bounding box center [357, 292] width 462 height 257
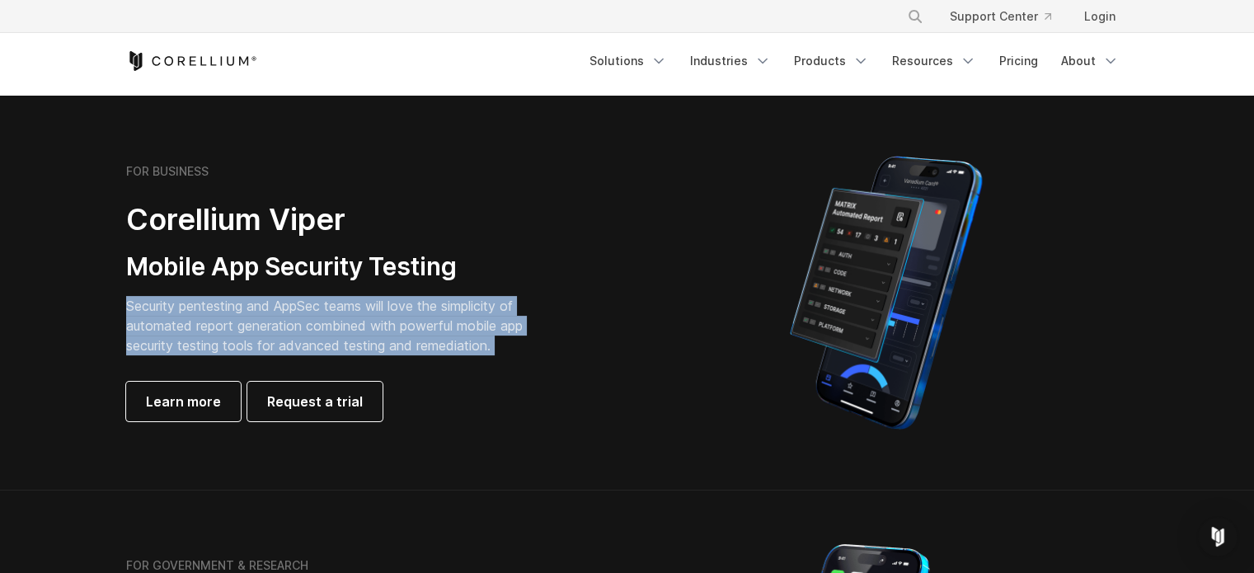
click at [215, 294] on div "FOR BUSINESS Corellium Viper Mobile App Security Testing Security pentesting an…" at bounding box center [357, 292] width 462 height 257
click at [220, 327] on p "Security pentesting and AppSec teams will love the simplicity of automated repo…" at bounding box center [337, 325] width 422 height 59
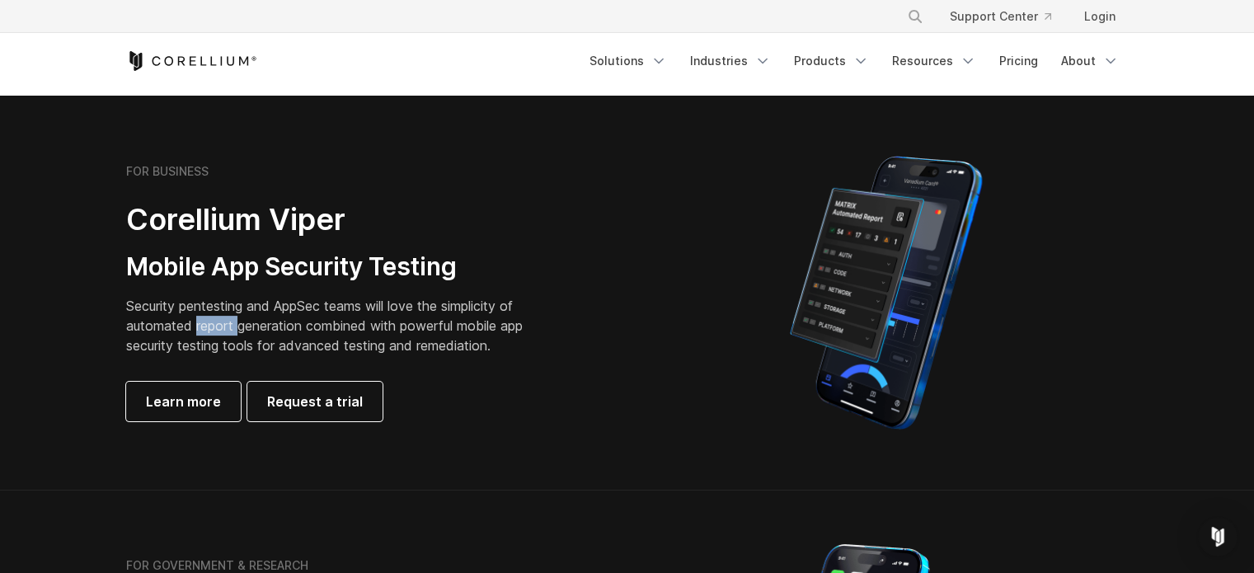
click at [220, 327] on p "Security pentesting and AppSec teams will love the simplicity of automated repo…" at bounding box center [337, 325] width 422 height 59
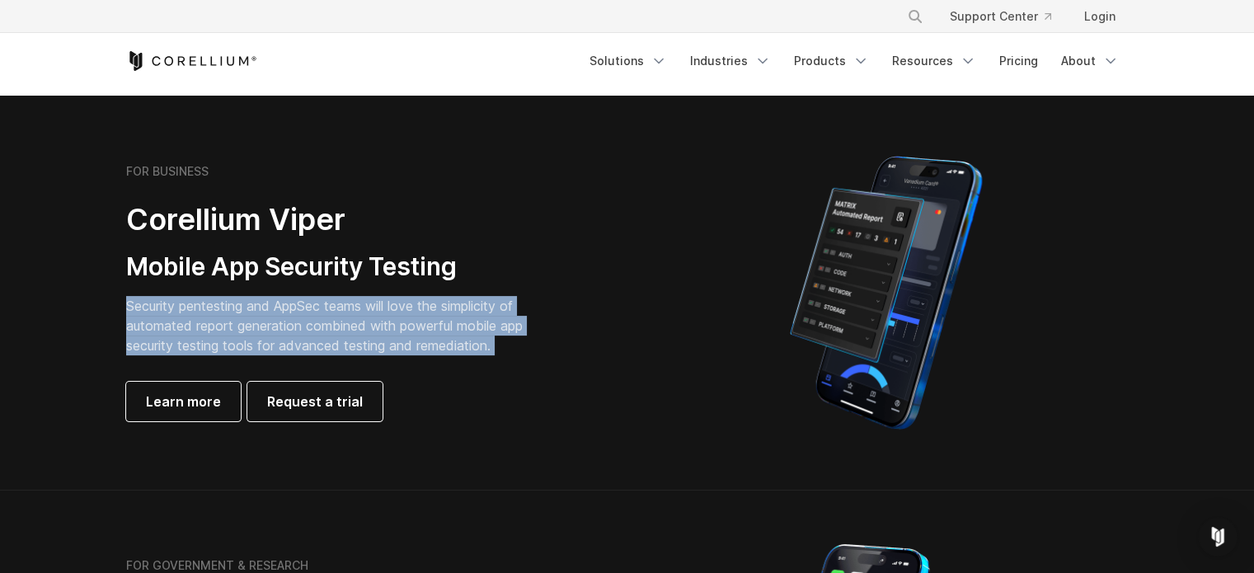
click at [220, 327] on p "Security pentesting and AppSec teams will love the simplicity of automated repo…" at bounding box center [337, 325] width 422 height 59
click at [218, 341] on p "Security pentesting and AppSec teams will love the simplicity of automated repo…" at bounding box center [337, 325] width 422 height 59
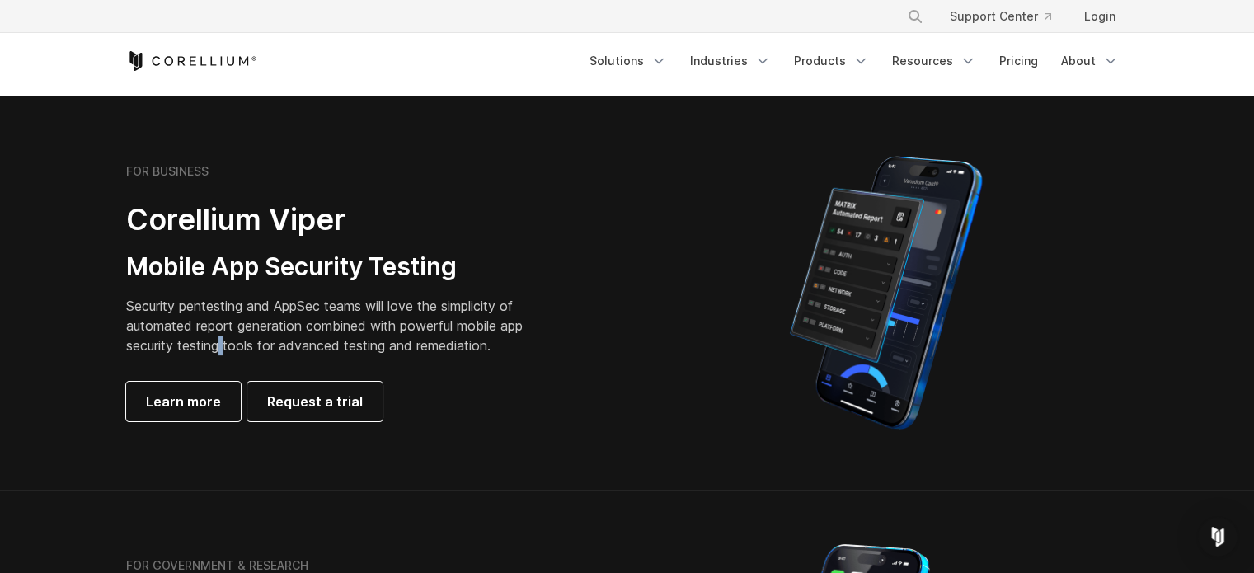
click at [218, 341] on p "Security pentesting and AppSec teams will love the simplicity of automated repo…" at bounding box center [337, 325] width 422 height 59
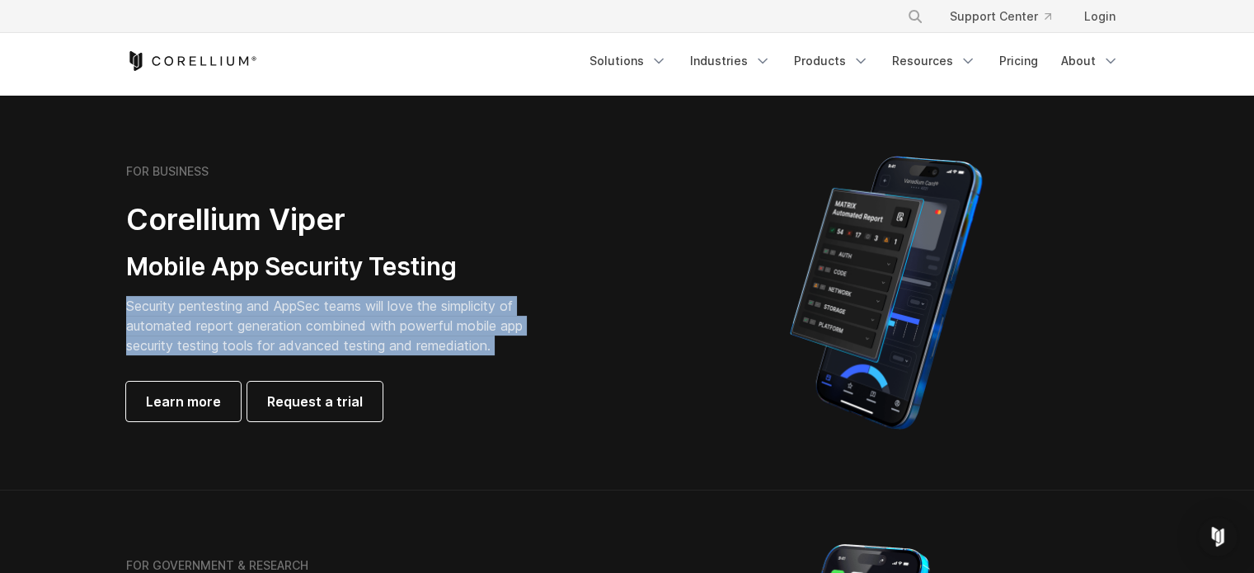
click at [218, 341] on p "Security pentesting and AppSec teams will love the simplicity of automated repo…" at bounding box center [337, 325] width 422 height 59
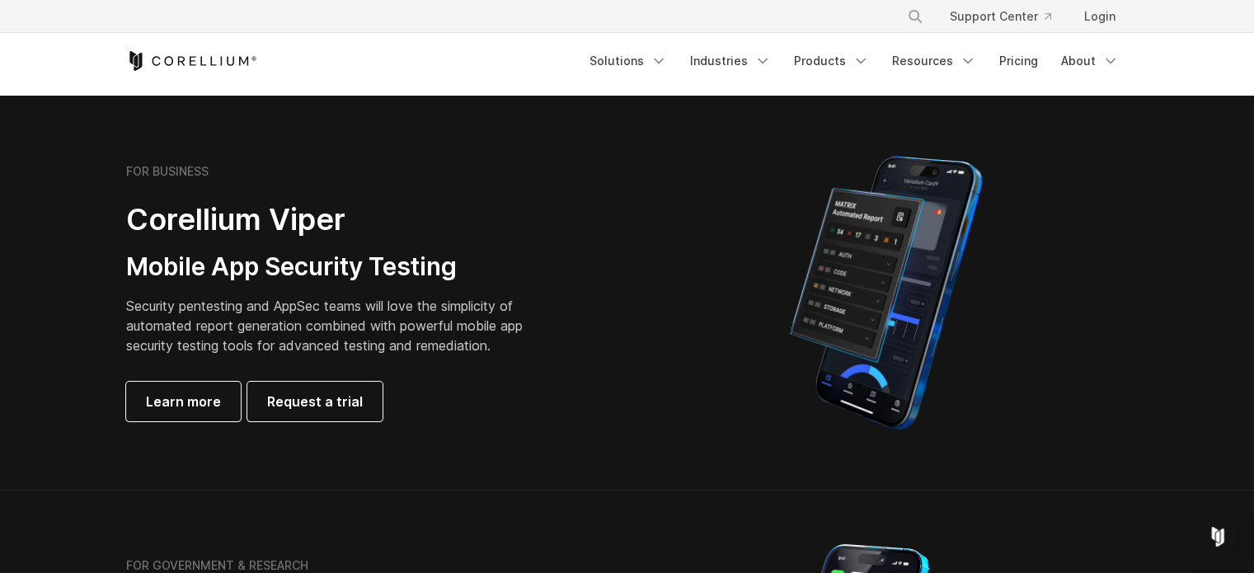
click at [233, 263] on h3 "Mobile App Security Testing" at bounding box center [337, 267] width 422 height 31
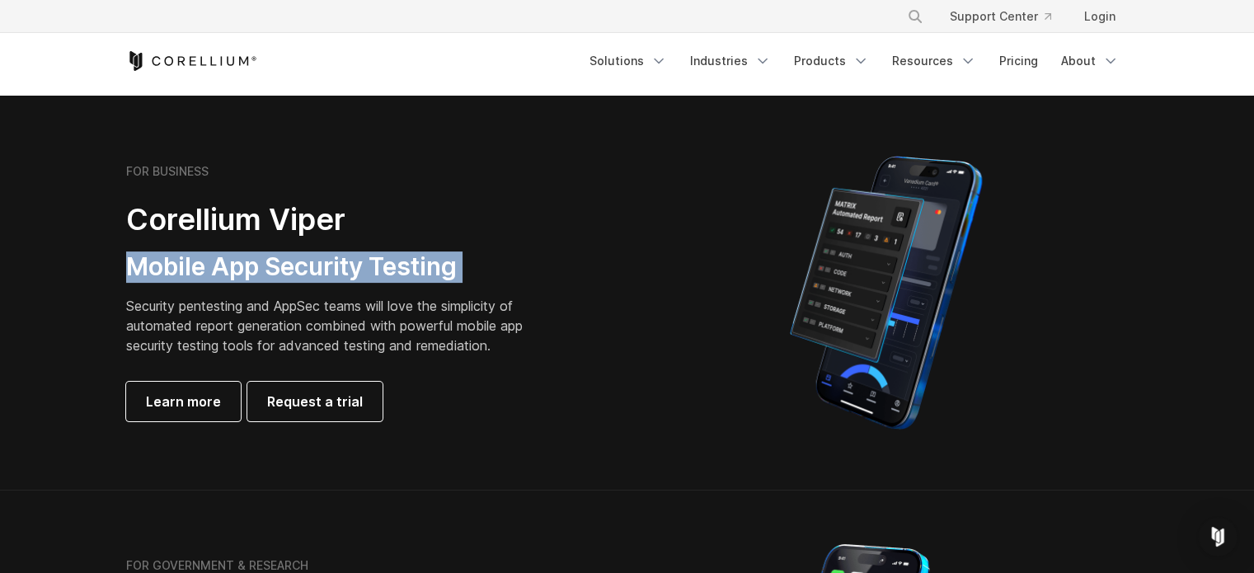
click at [233, 263] on h3 "Mobile App Security Testing" at bounding box center [337, 267] width 422 height 31
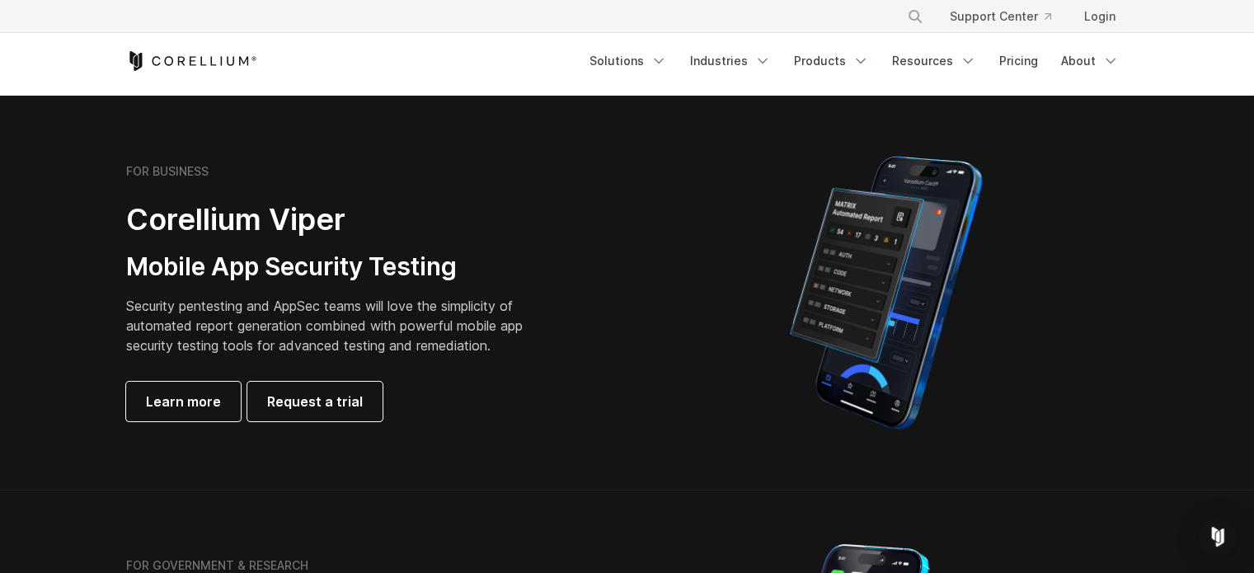
click at [251, 228] on h2 "Corellium Viper" at bounding box center [337, 219] width 422 height 37
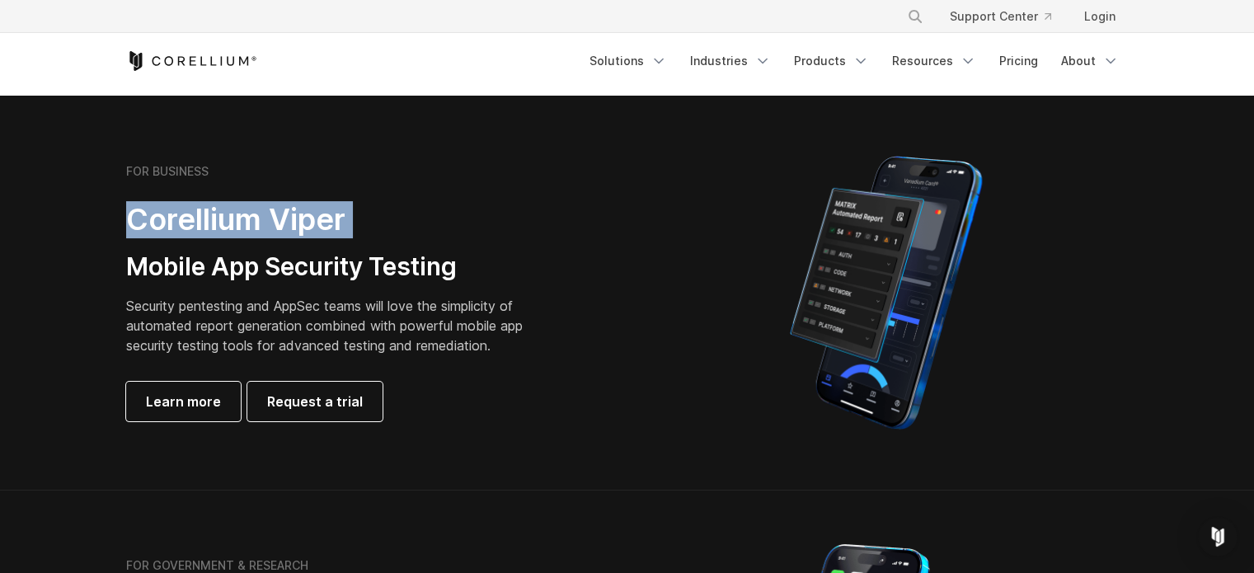
click at [251, 228] on h2 "Corellium Viper" at bounding box center [337, 219] width 422 height 37
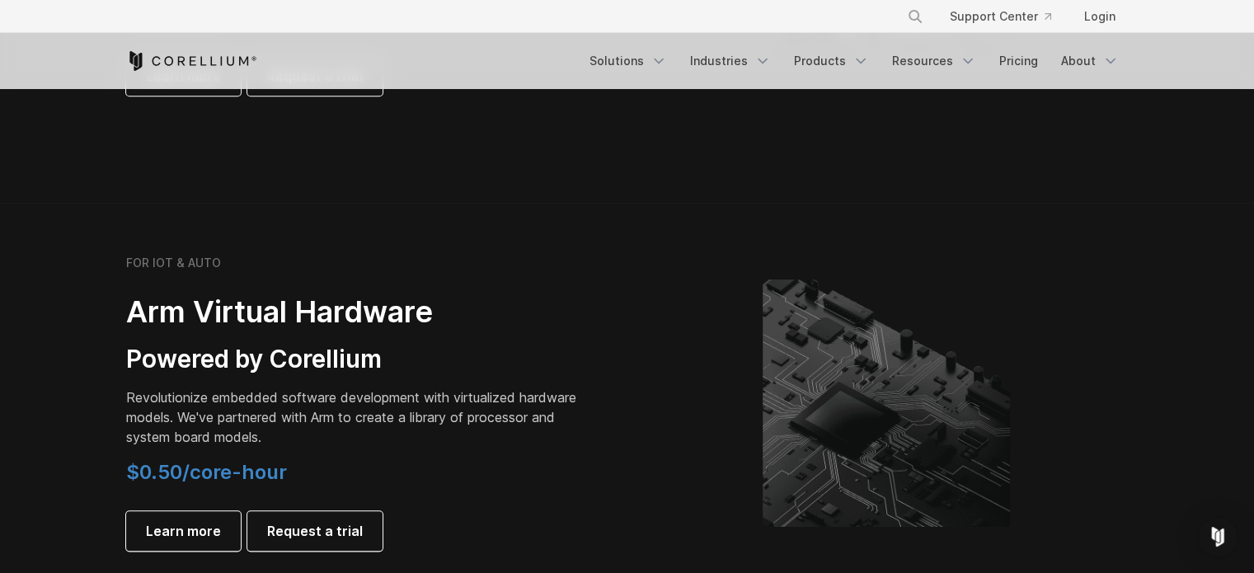
scroll to position [1897, 0]
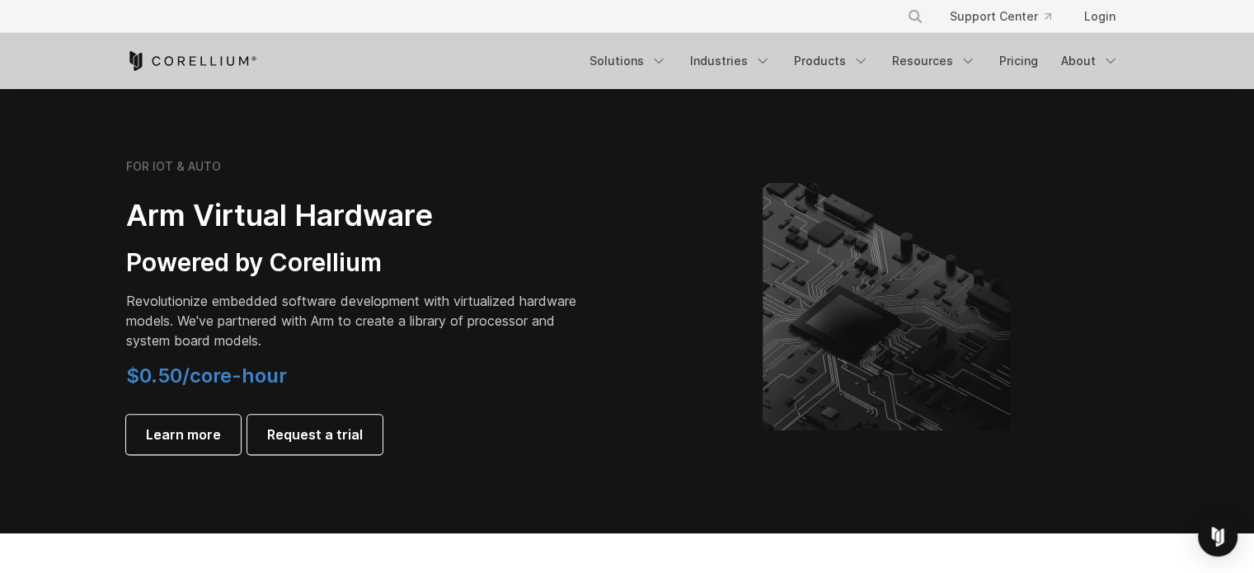
click at [309, 216] on h2 "Arm Virtual Hardware" at bounding box center [357, 215] width 462 height 37
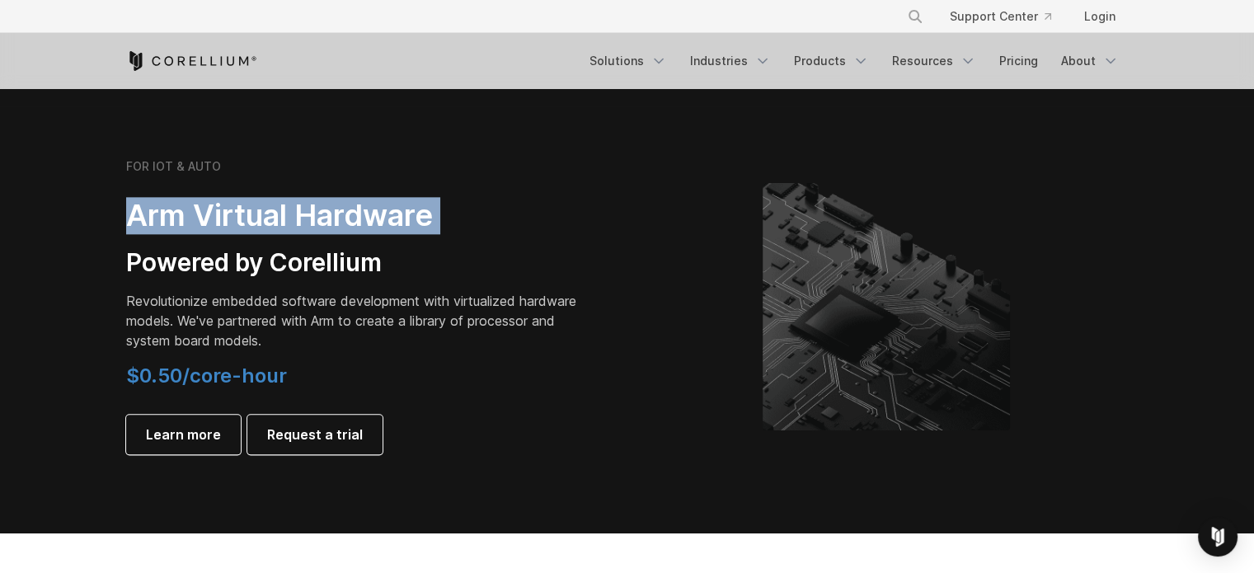
click at [309, 216] on h2 "Arm Virtual Hardware" at bounding box center [357, 215] width 462 height 37
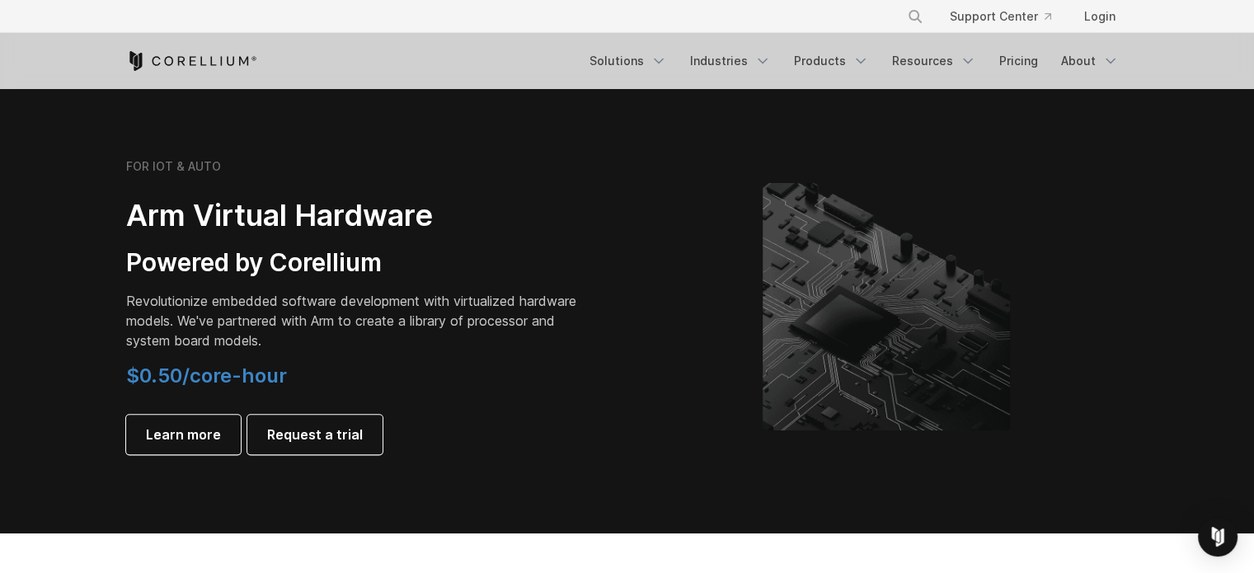
click at [293, 255] on h3 "Powered by Corellium" at bounding box center [357, 262] width 462 height 31
click at [292, 256] on h3 "Powered by Corellium" at bounding box center [357, 262] width 462 height 31
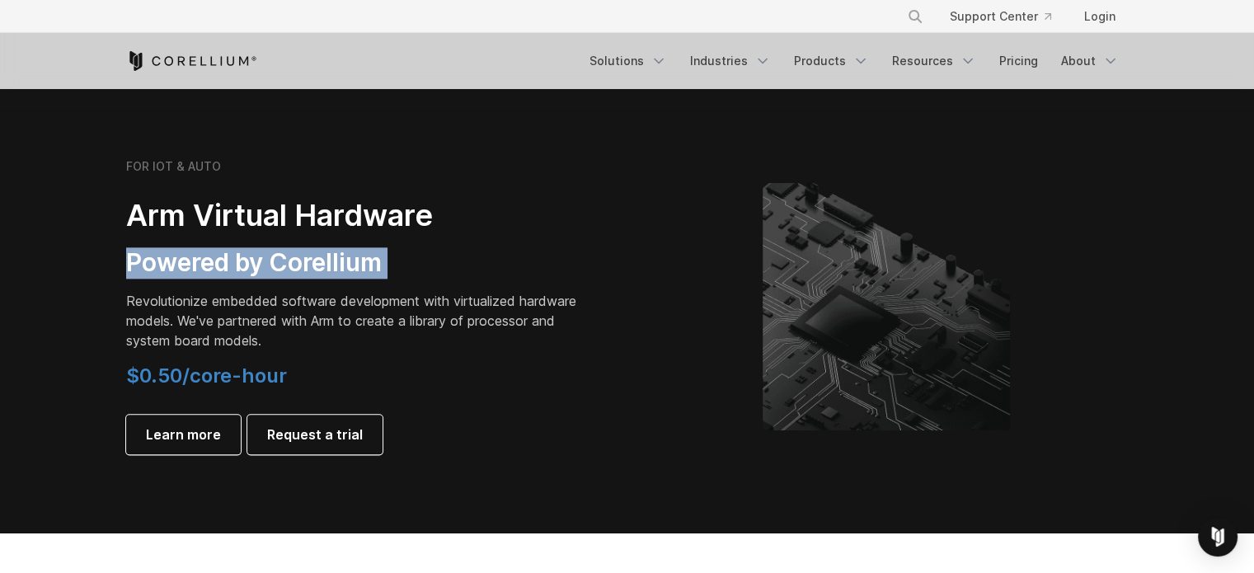
click at [292, 256] on h3 "Powered by Corellium" at bounding box center [357, 262] width 462 height 31
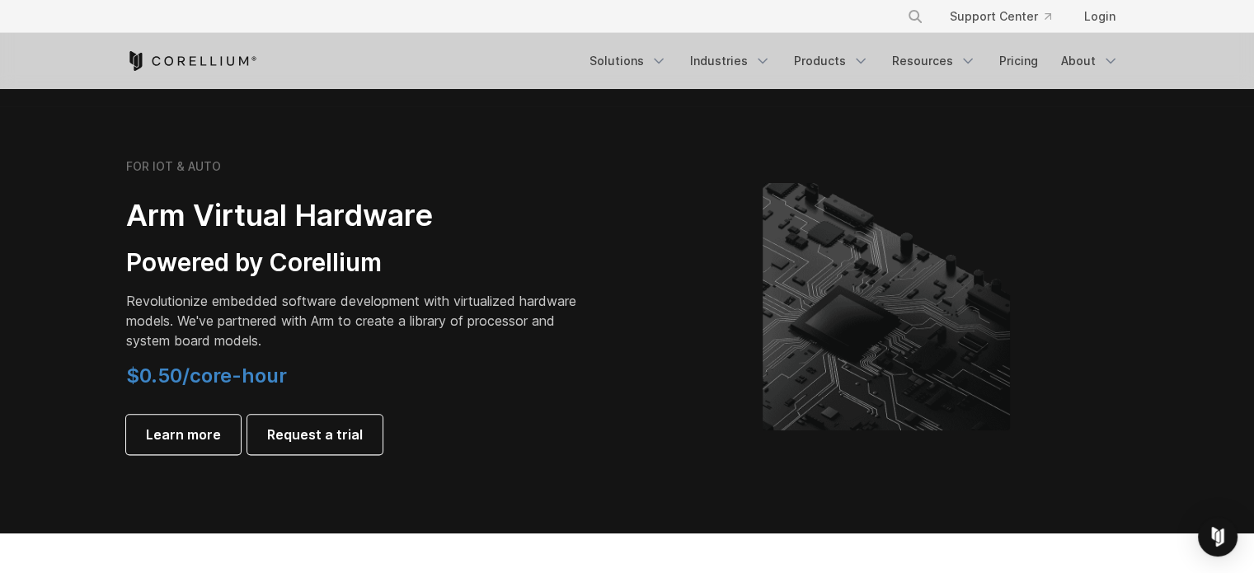
click at [288, 218] on h2 "Arm Virtual Hardware" at bounding box center [357, 215] width 462 height 37
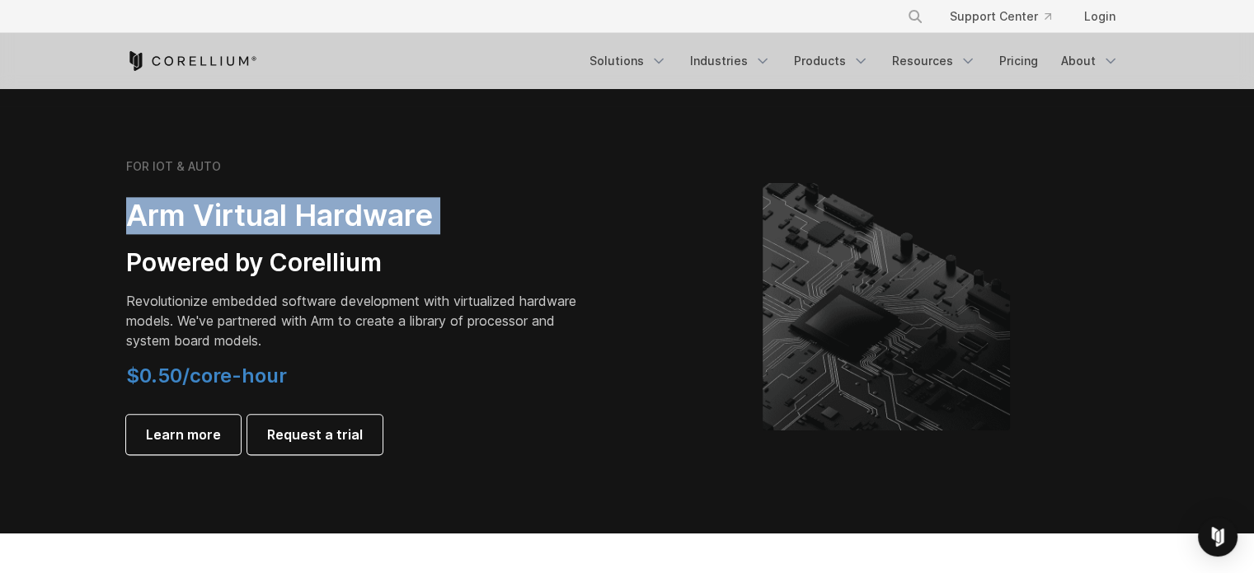
click at [288, 218] on h2 "Arm Virtual Hardware" at bounding box center [357, 215] width 462 height 37
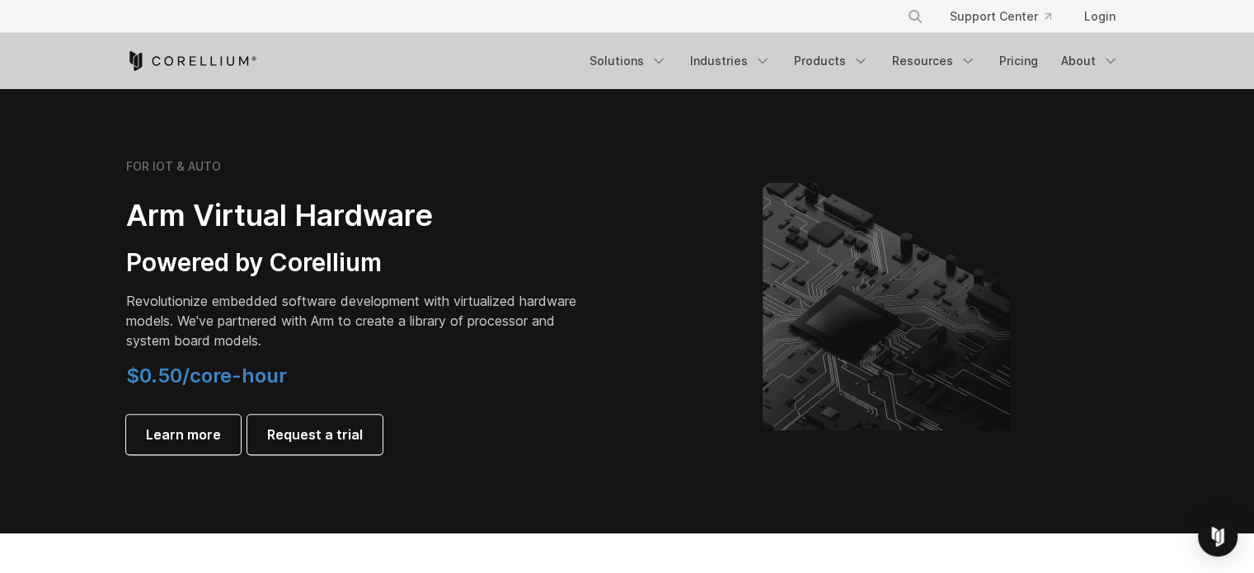
click at [270, 283] on div "FOR IOT & AUTO Arm Virtual Hardware Powered by Corellium Revolutionize embedded…" at bounding box center [357, 306] width 462 height 295
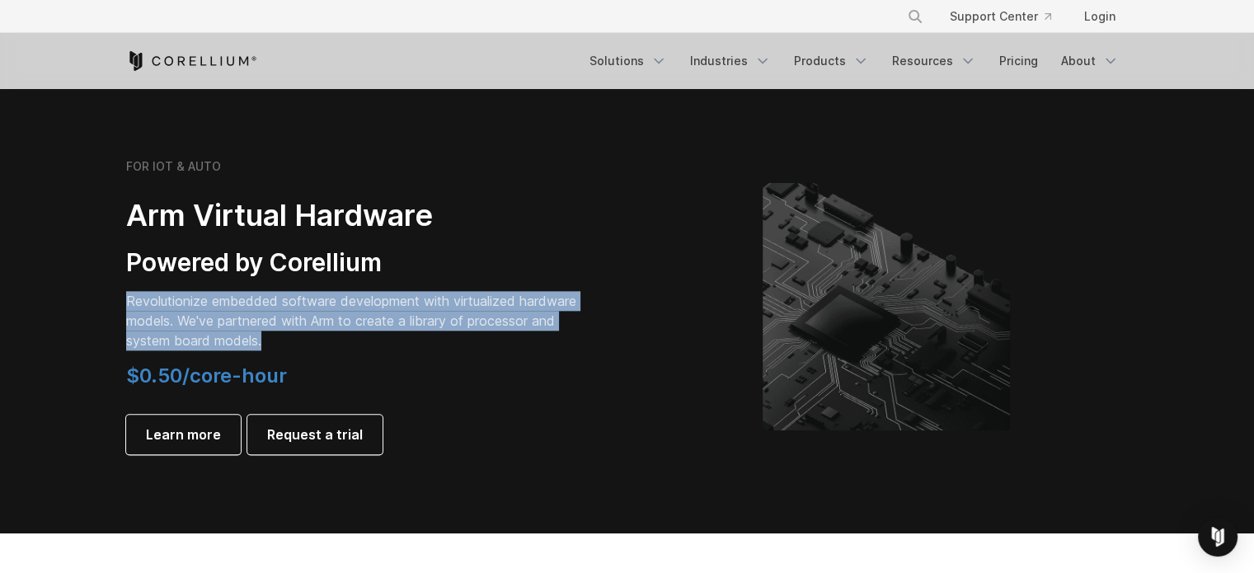
click at [270, 283] on div "FOR IOT & AUTO Arm Virtual Hardware Powered by Corellium Revolutionize embedded…" at bounding box center [357, 306] width 462 height 295
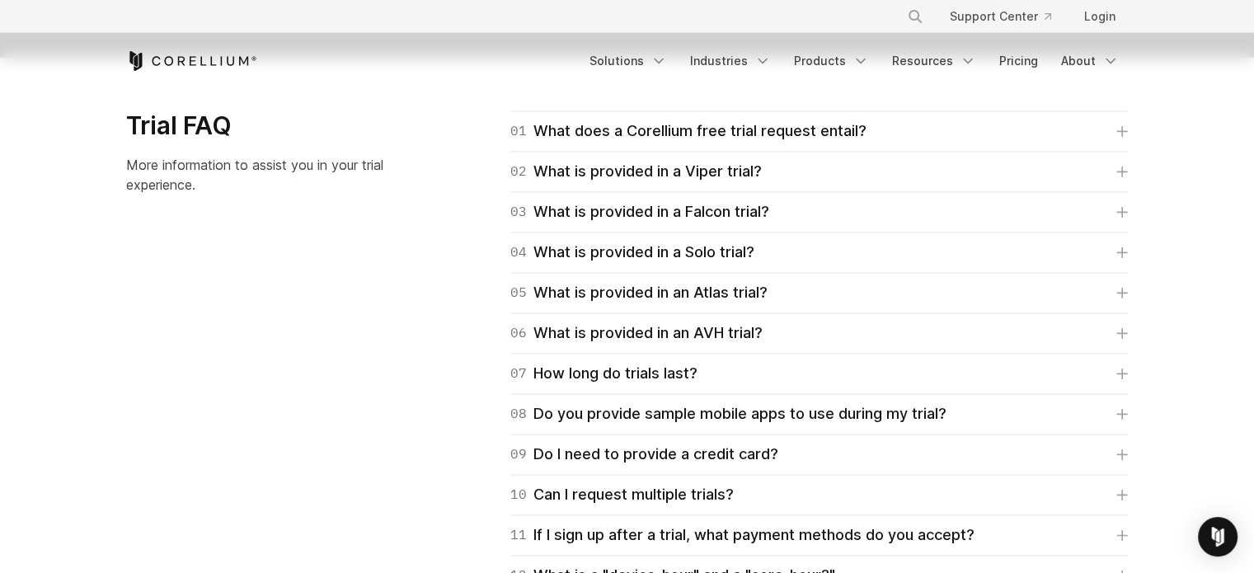
scroll to position [2226, 0]
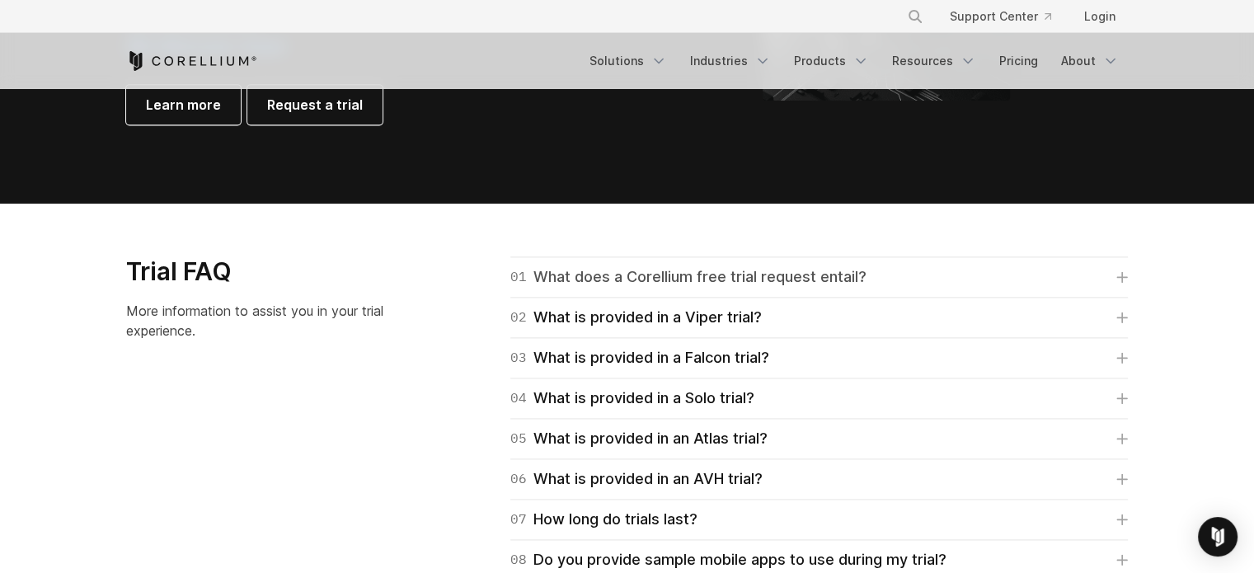
click at [552, 270] on div "01 What does a Corellium free trial request entail?" at bounding box center [688, 277] width 356 height 23
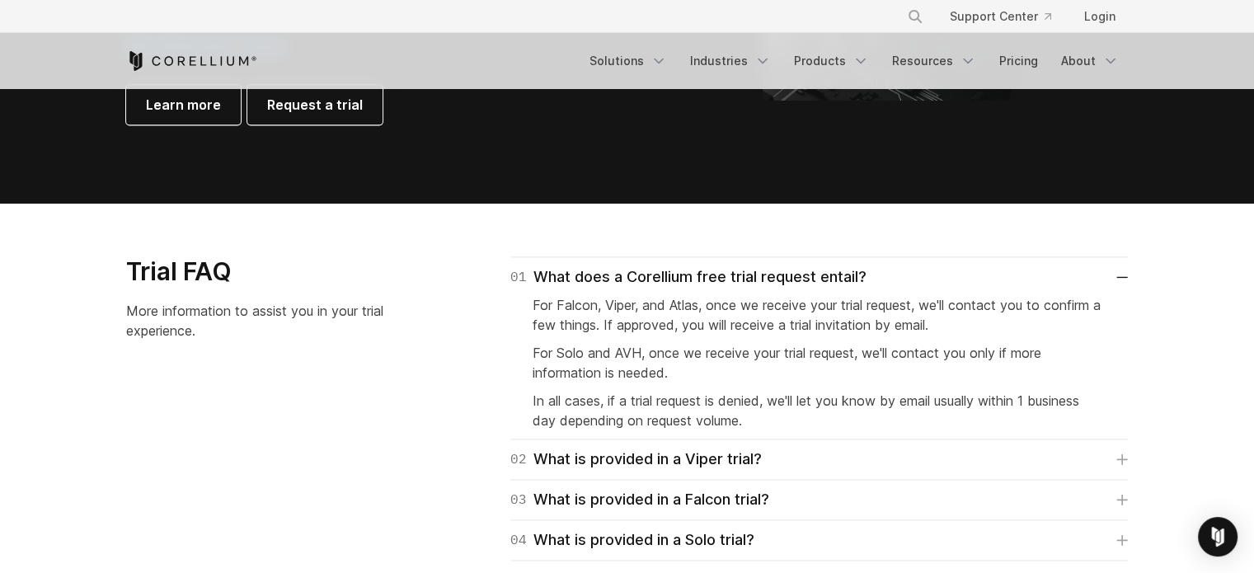
click at [598, 312] on span "For Falcon, Viper, and Atlas, once we receive your trial request, we'll contact…" at bounding box center [817, 315] width 568 height 36
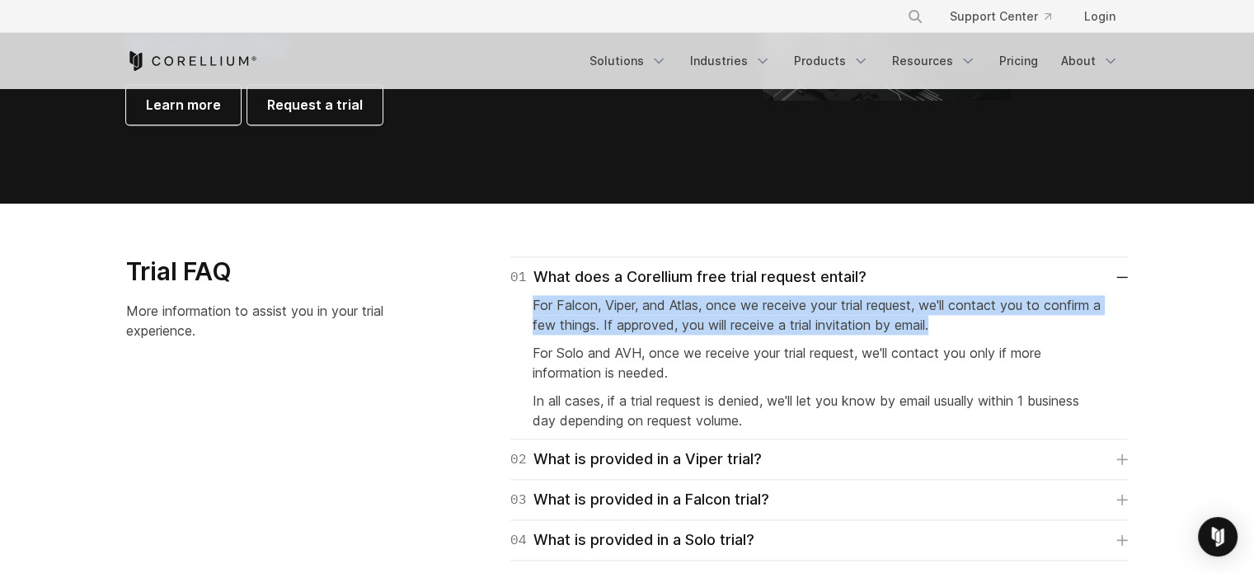
click at [598, 312] on span "For Falcon, Viper, and Atlas, once we receive your trial request, we'll contact…" at bounding box center [817, 315] width 568 height 36
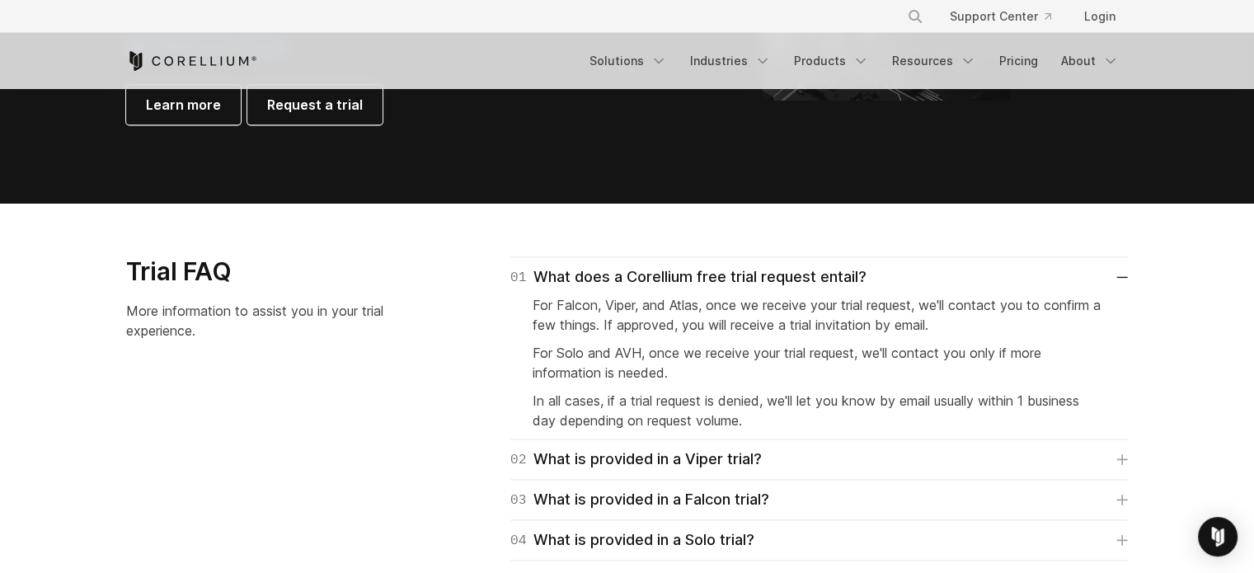
click at [592, 344] on p "For Solo and AVH, once we receive your trial request, we'll contact you only if…" at bounding box center [819, 363] width 573 height 40
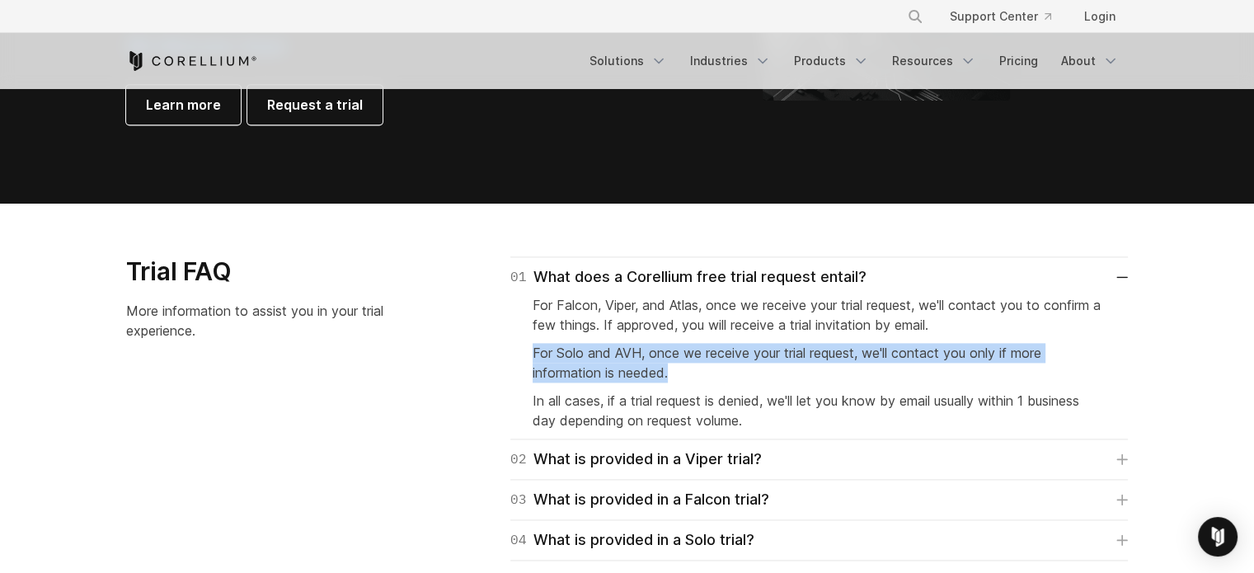
click at [592, 344] on p "For Solo and AVH, once we receive your trial request, we'll contact you only if…" at bounding box center [819, 363] width 573 height 40
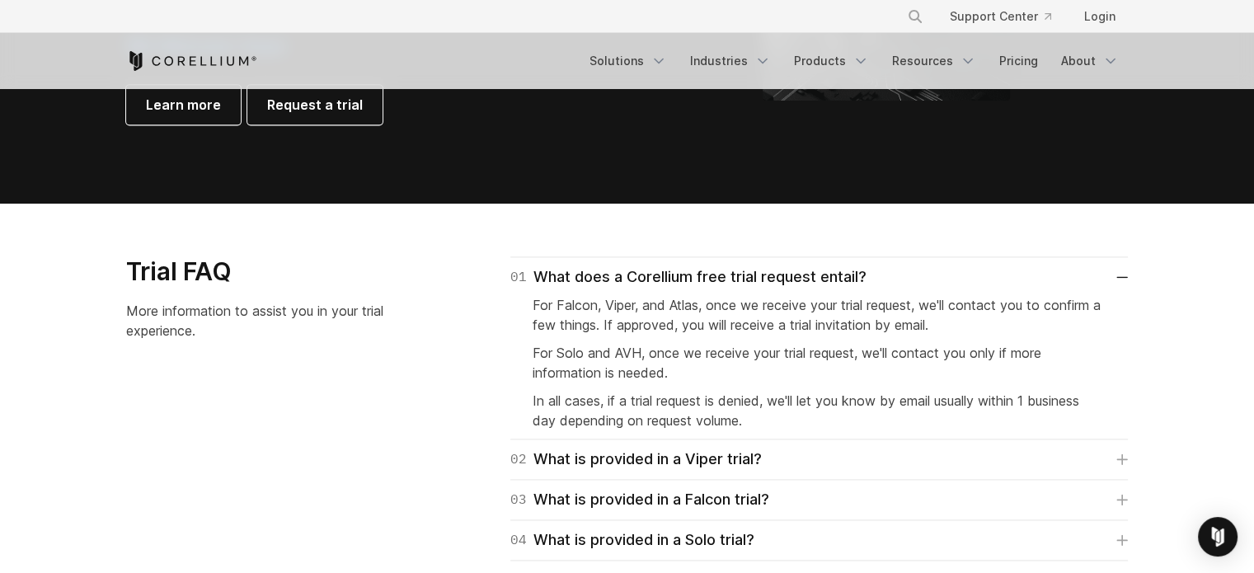
click at [585, 405] on span "In all cases, if a trial request is denied, we'll let you know by email usually…" at bounding box center [806, 411] width 547 height 36
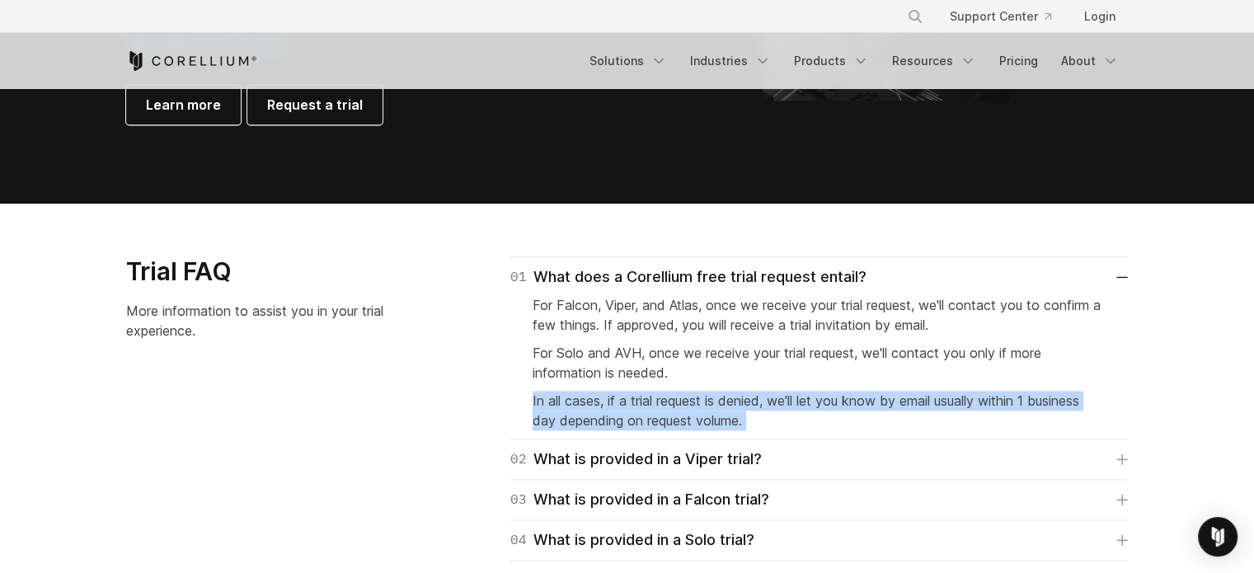
click at [585, 405] on span "In all cases, if a trial request is denied, we'll let you know by email usually…" at bounding box center [806, 411] width 547 height 36
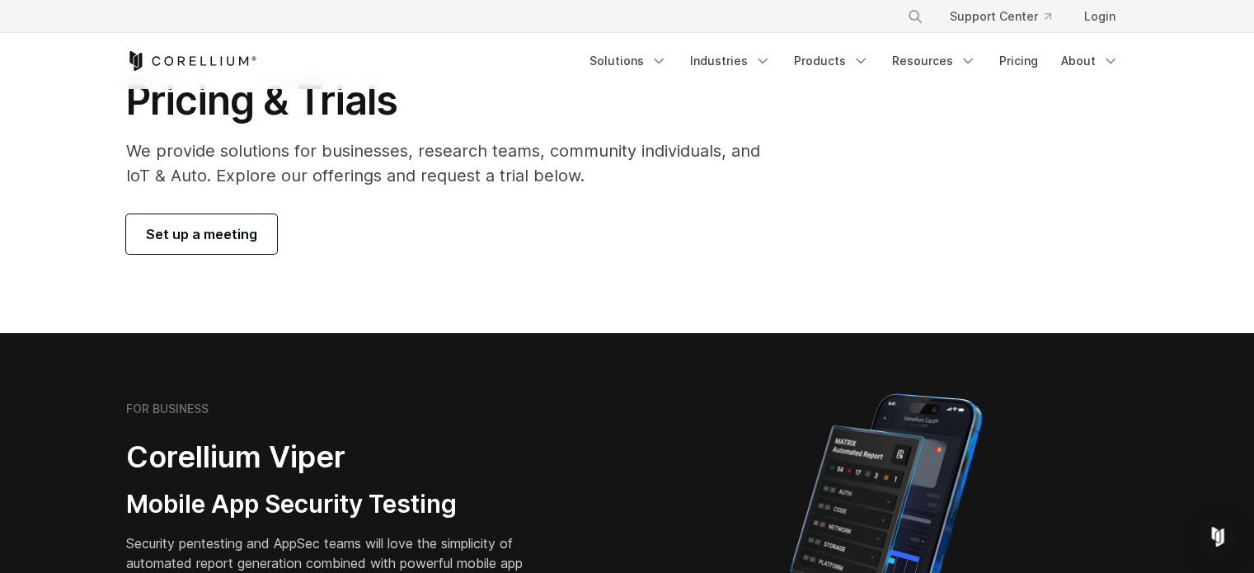
scroll to position [0, 0]
